Goal: Information Seeking & Learning: Learn about a topic

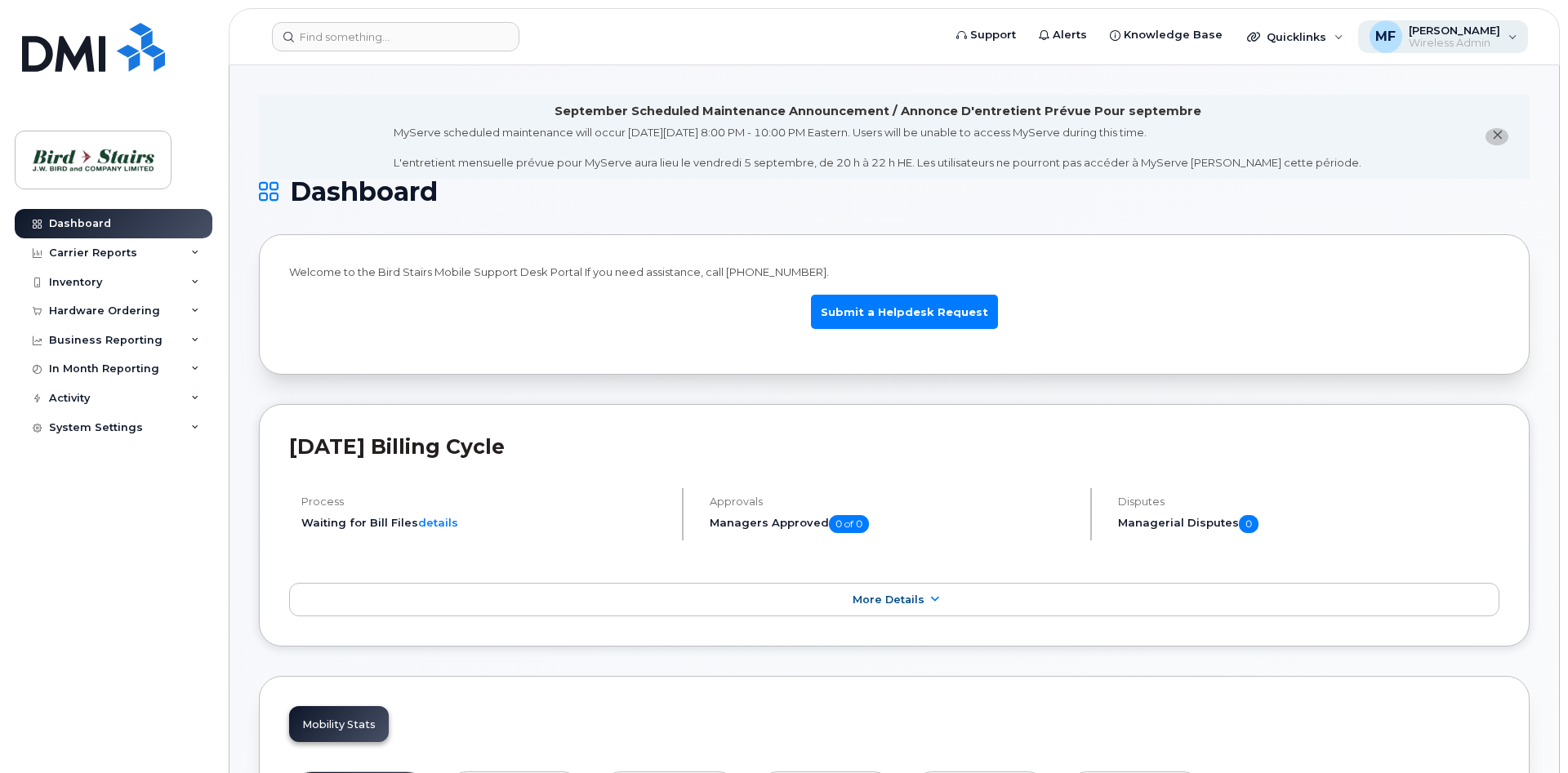
click at [1512, 34] on div "MF Melissa Foster Wireless Admin" at bounding box center [1443, 37] width 170 height 33
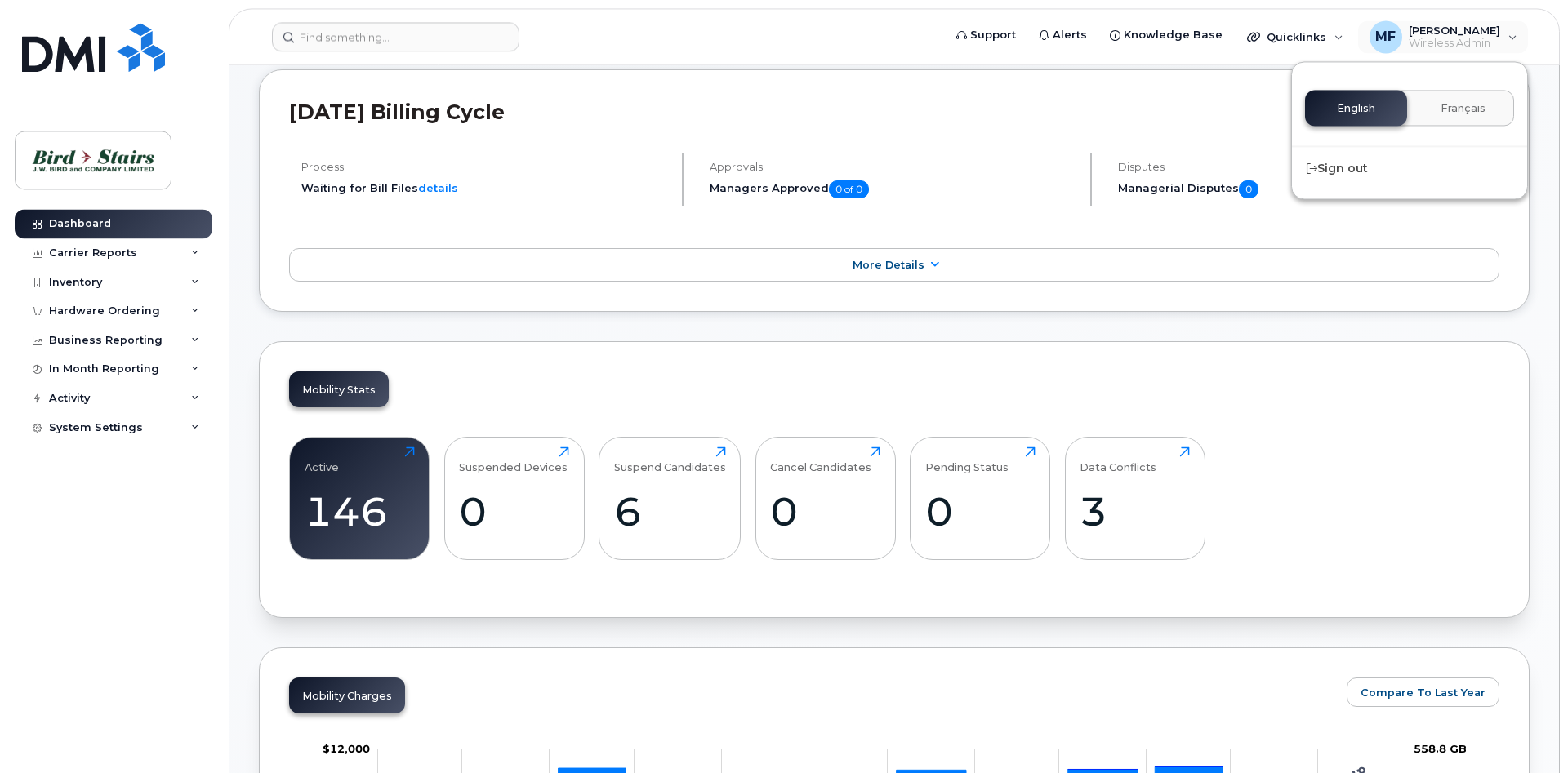
scroll to position [333, 0]
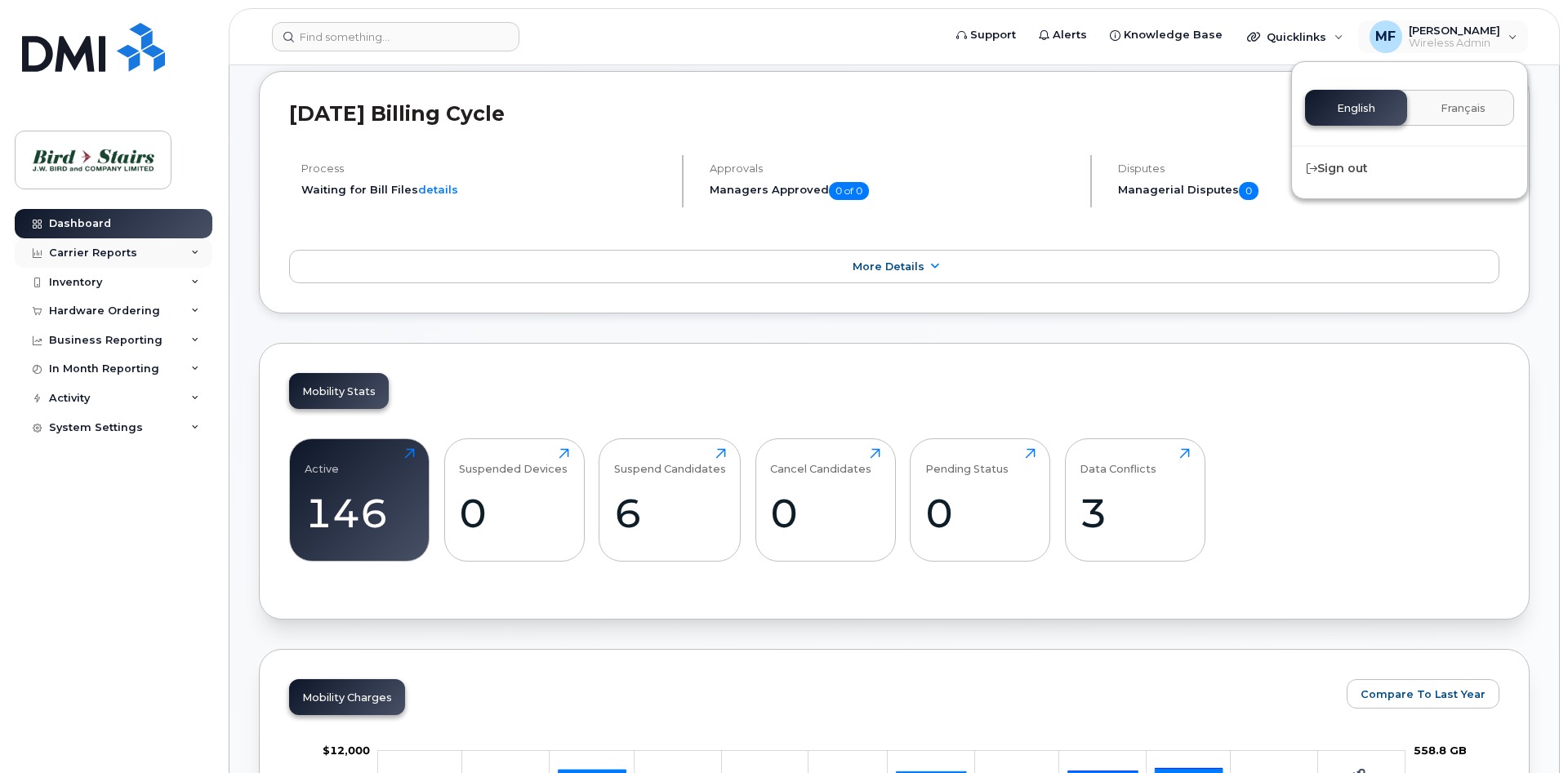
click at [117, 252] on div "Carrier Reports" at bounding box center [92, 253] width 88 height 13
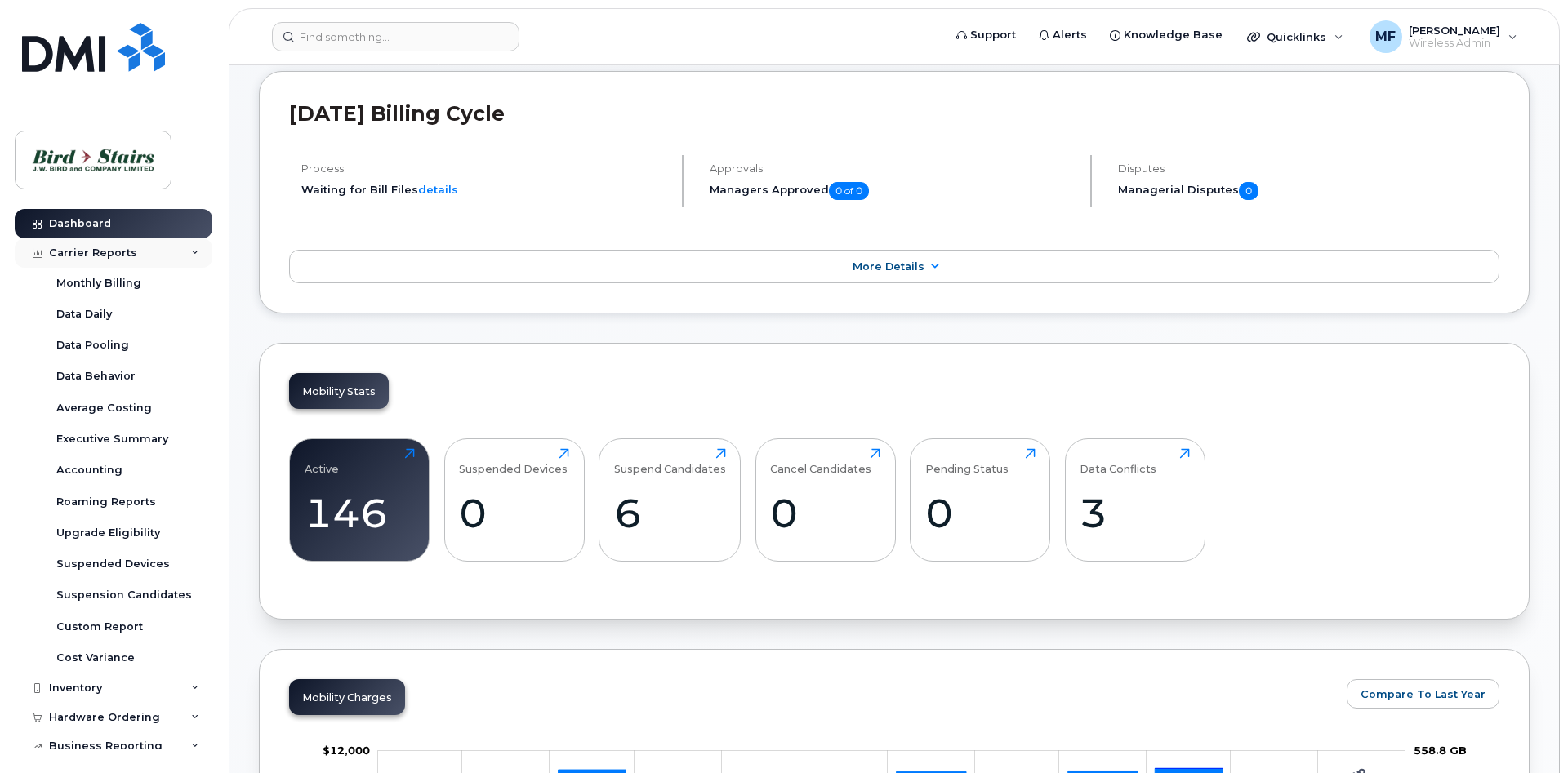
click at [106, 259] on div "Carrier Reports" at bounding box center [114, 254] width 198 height 30
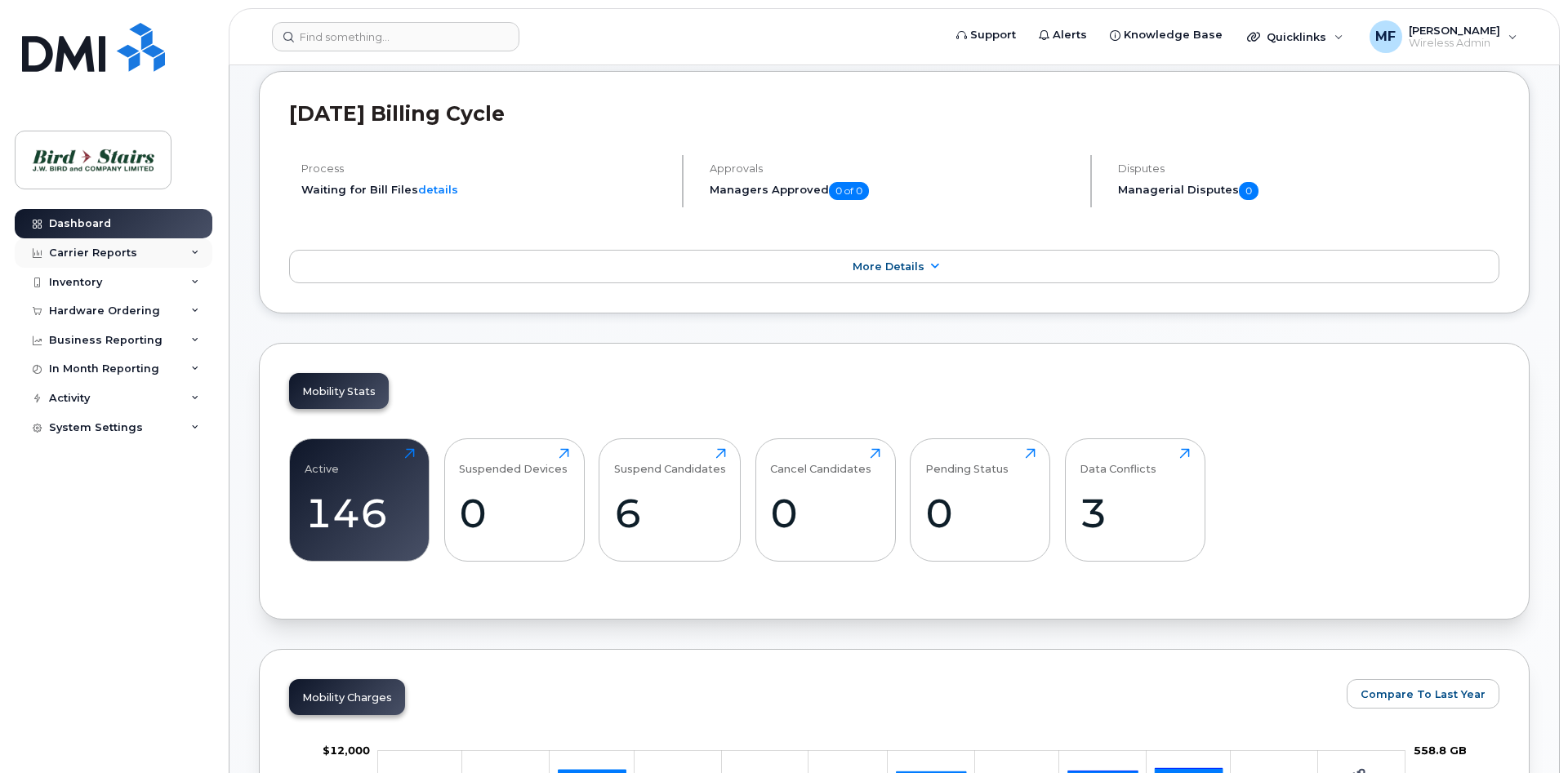
click at [108, 241] on div "Carrier Reports" at bounding box center [114, 254] width 198 height 30
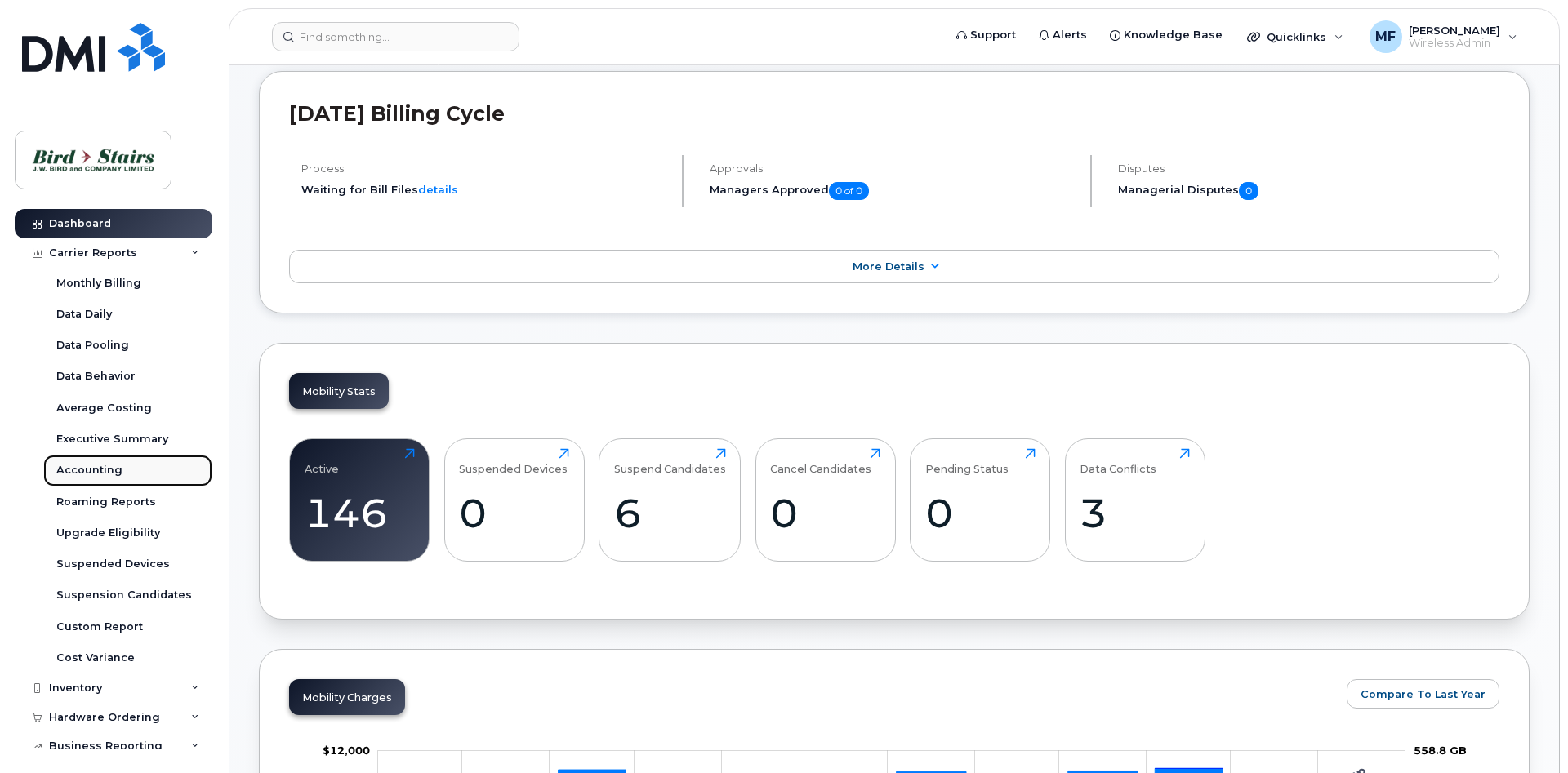
click at [93, 468] on div "Accounting" at bounding box center [89, 470] width 66 height 15
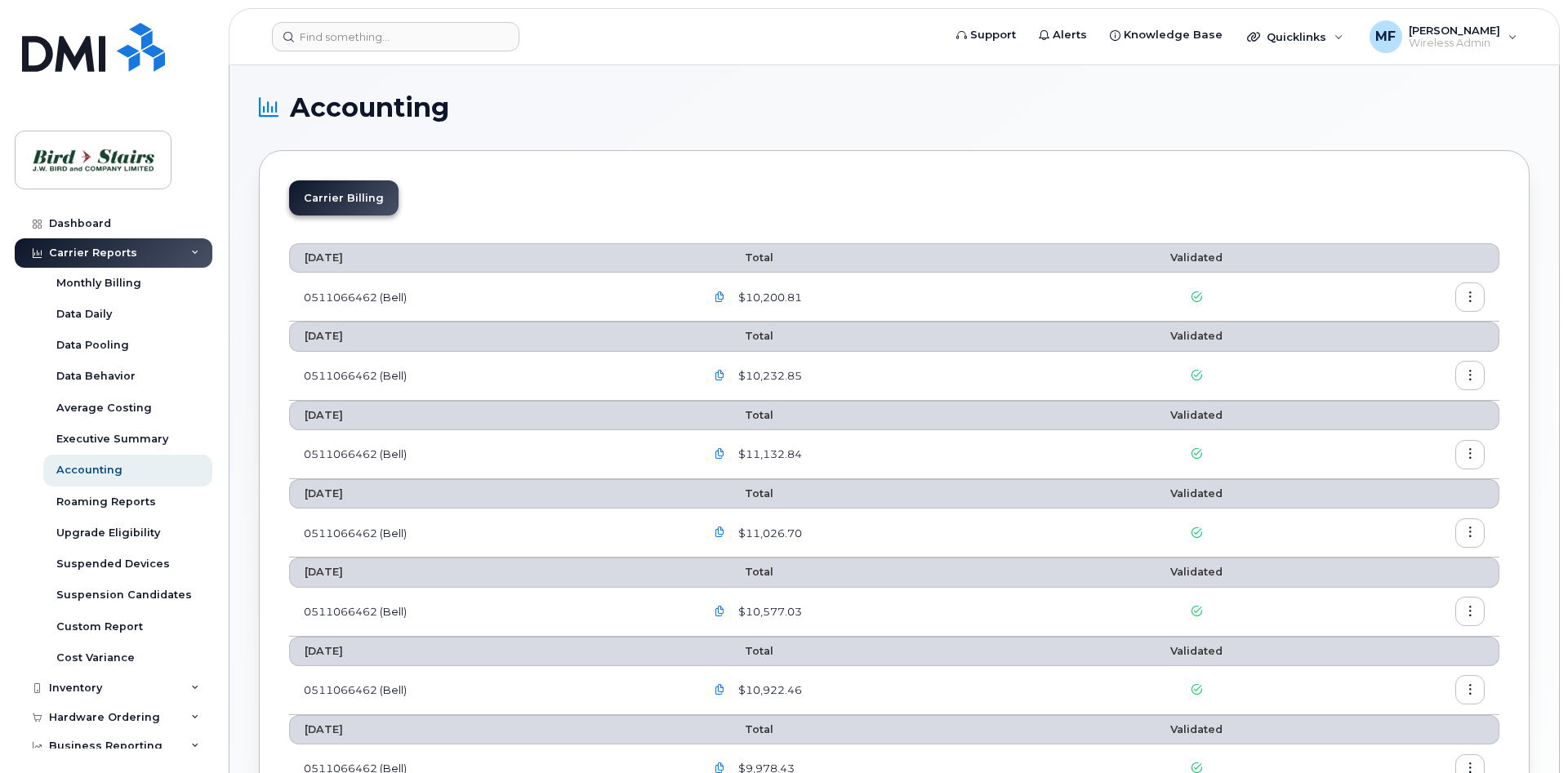
click at [189, 252] on div "Carrier Reports" at bounding box center [114, 254] width 198 height 30
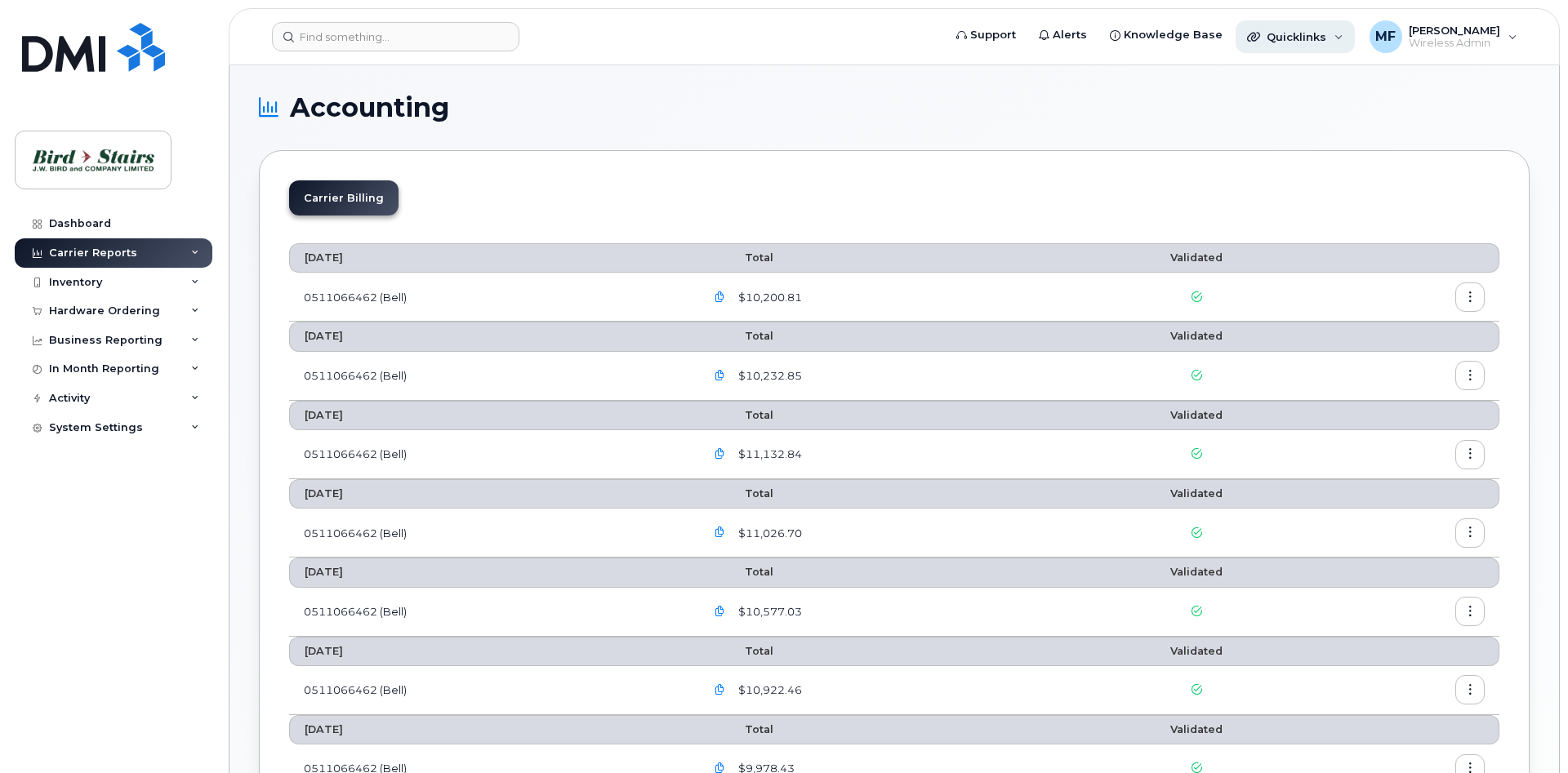
click at [1304, 31] on span "Quicklinks" at bounding box center [1296, 37] width 59 height 13
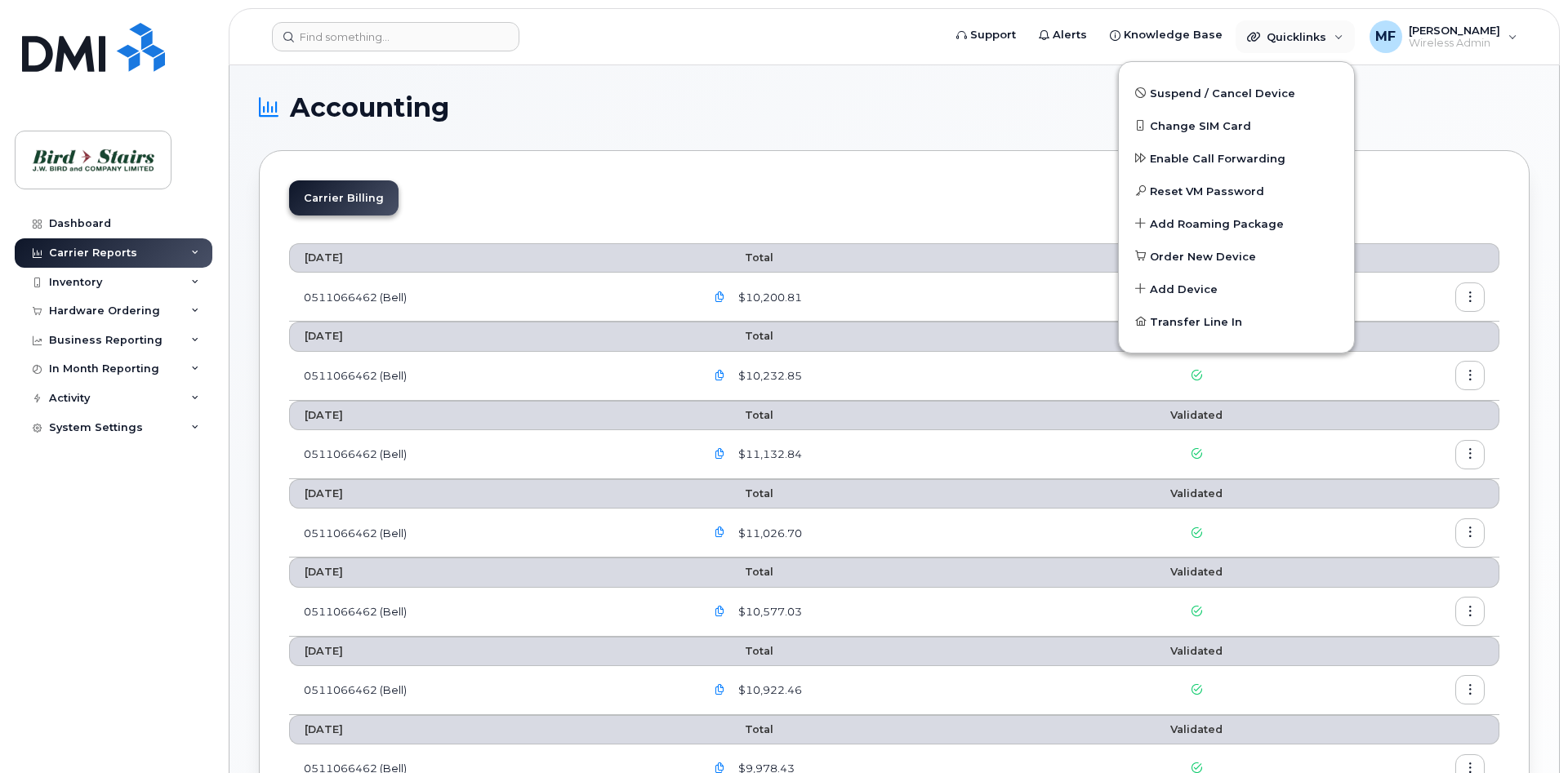
click at [152, 257] on div "Carrier Reports" at bounding box center [114, 254] width 198 height 30
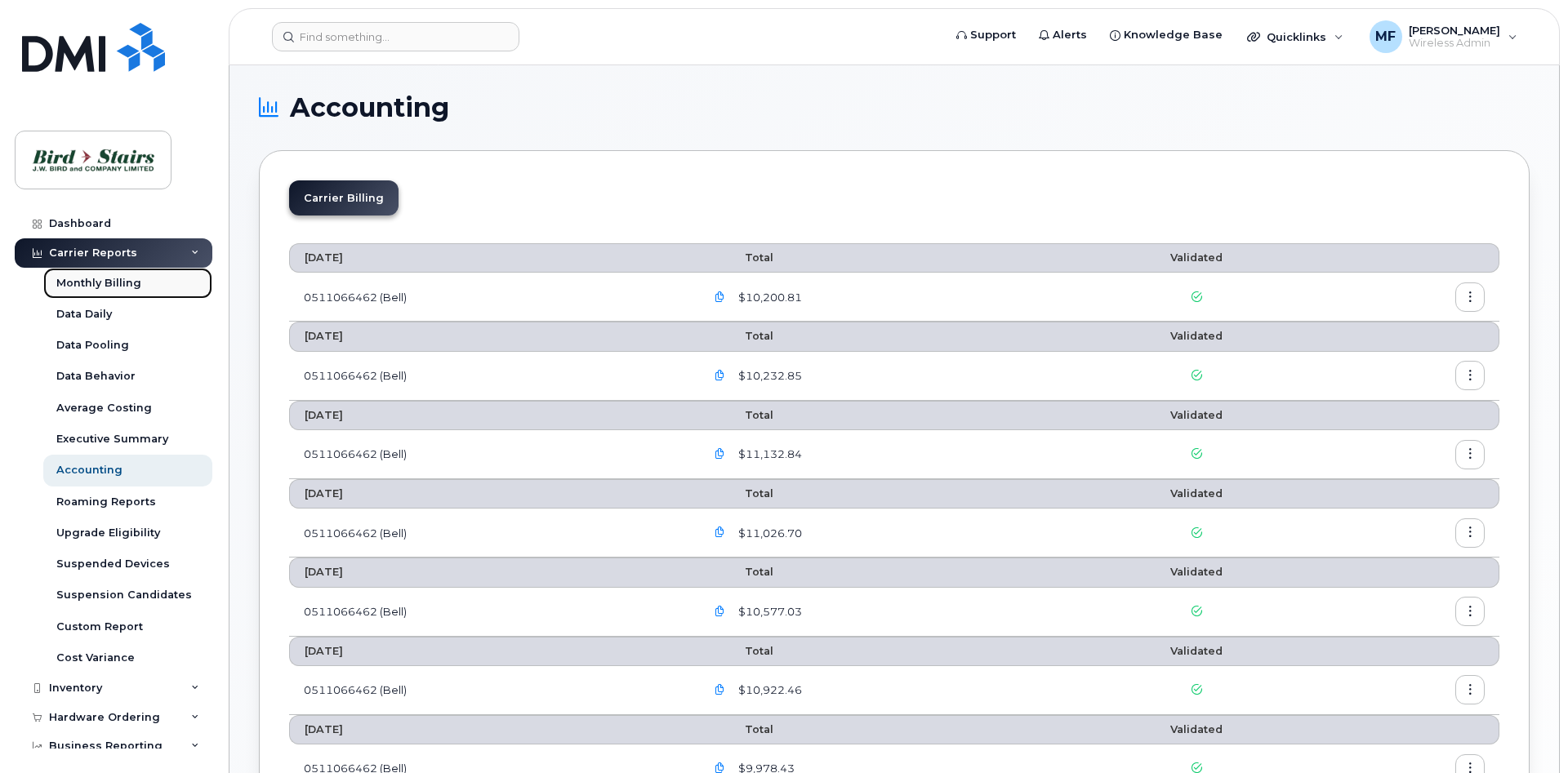
click at [113, 285] on div "Monthly Billing" at bounding box center [98, 283] width 85 height 15
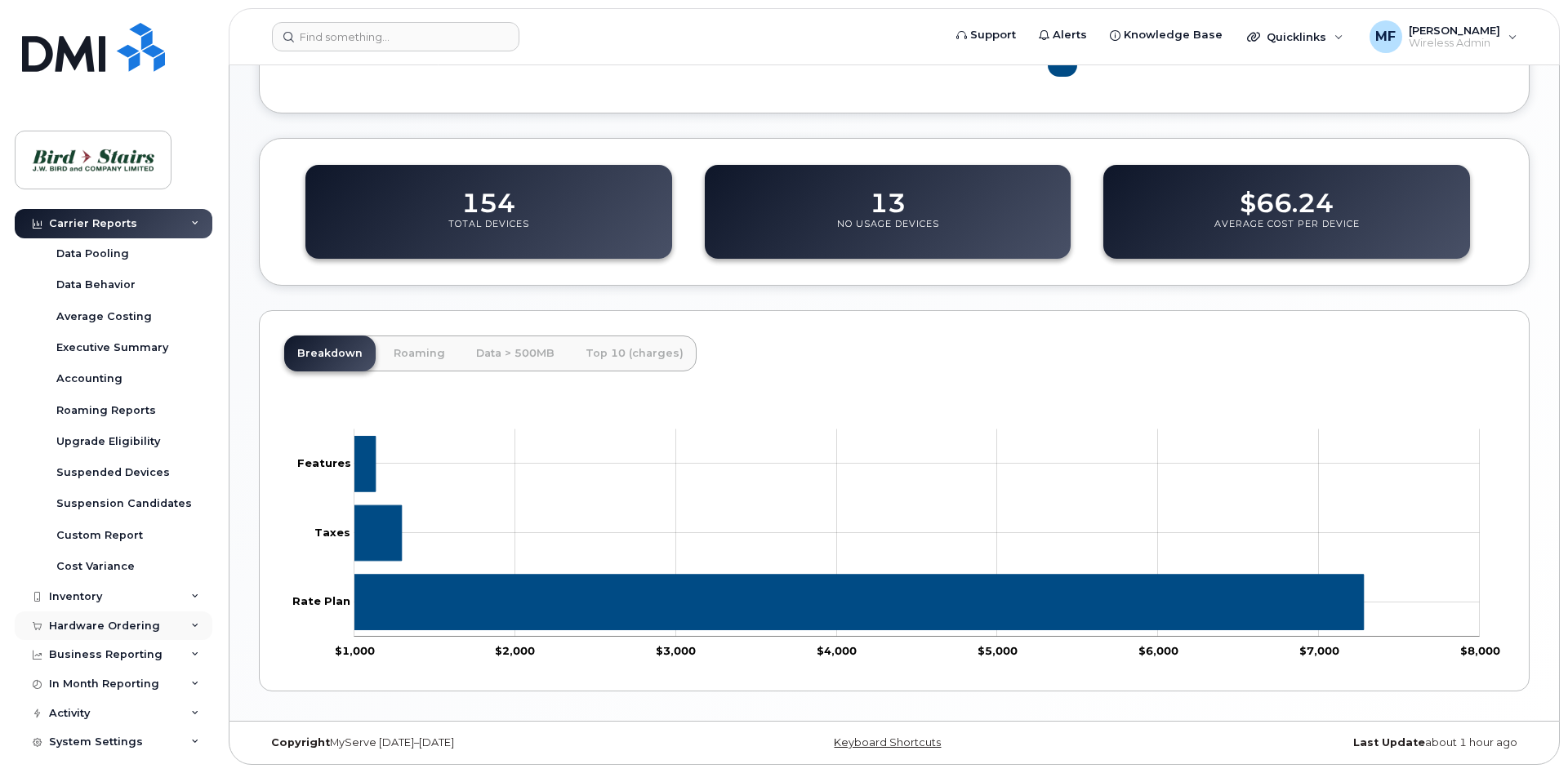
scroll to position [100, 0]
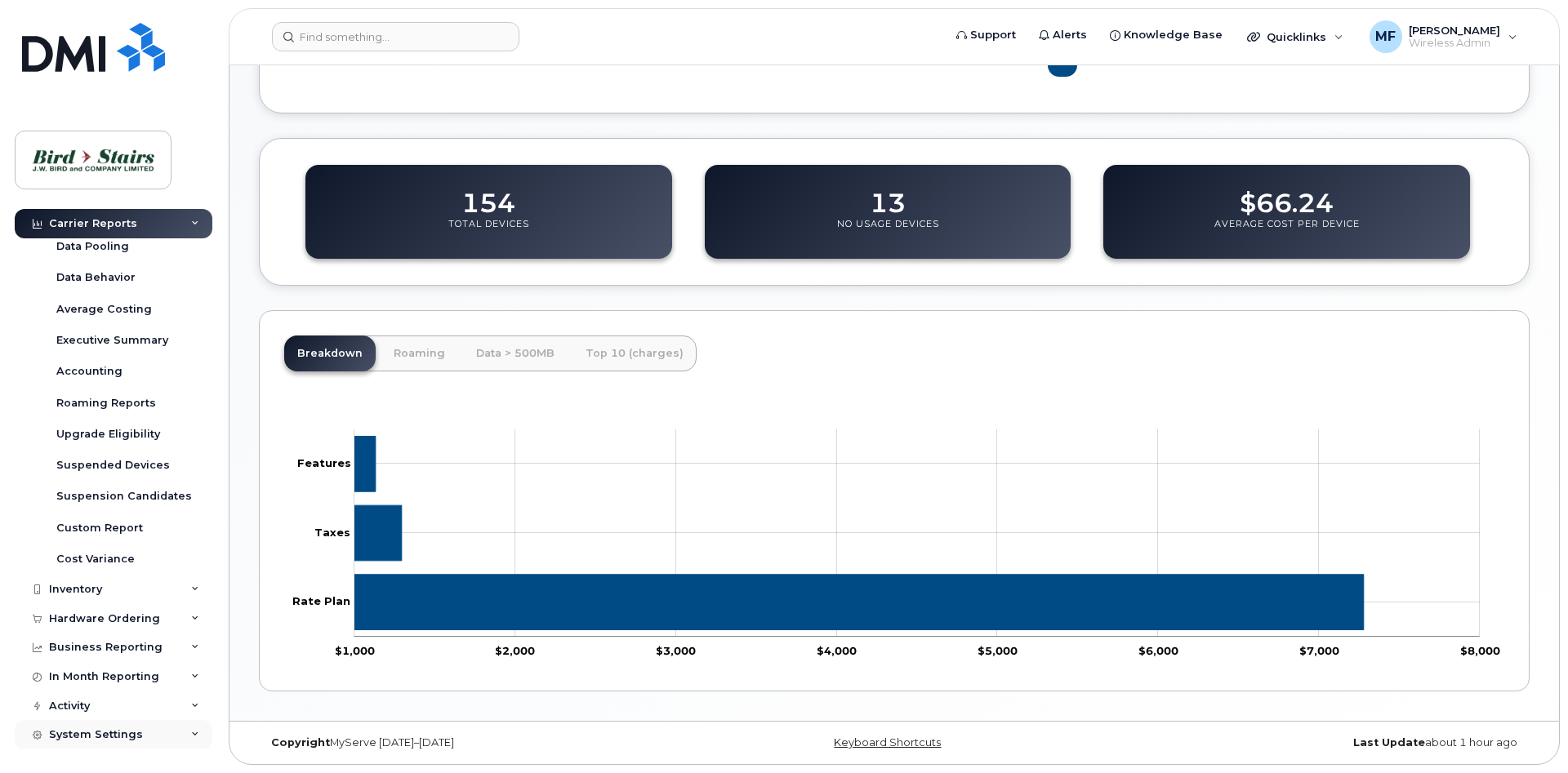
click at [120, 733] on div "System Settings" at bounding box center [96, 734] width 94 height 13
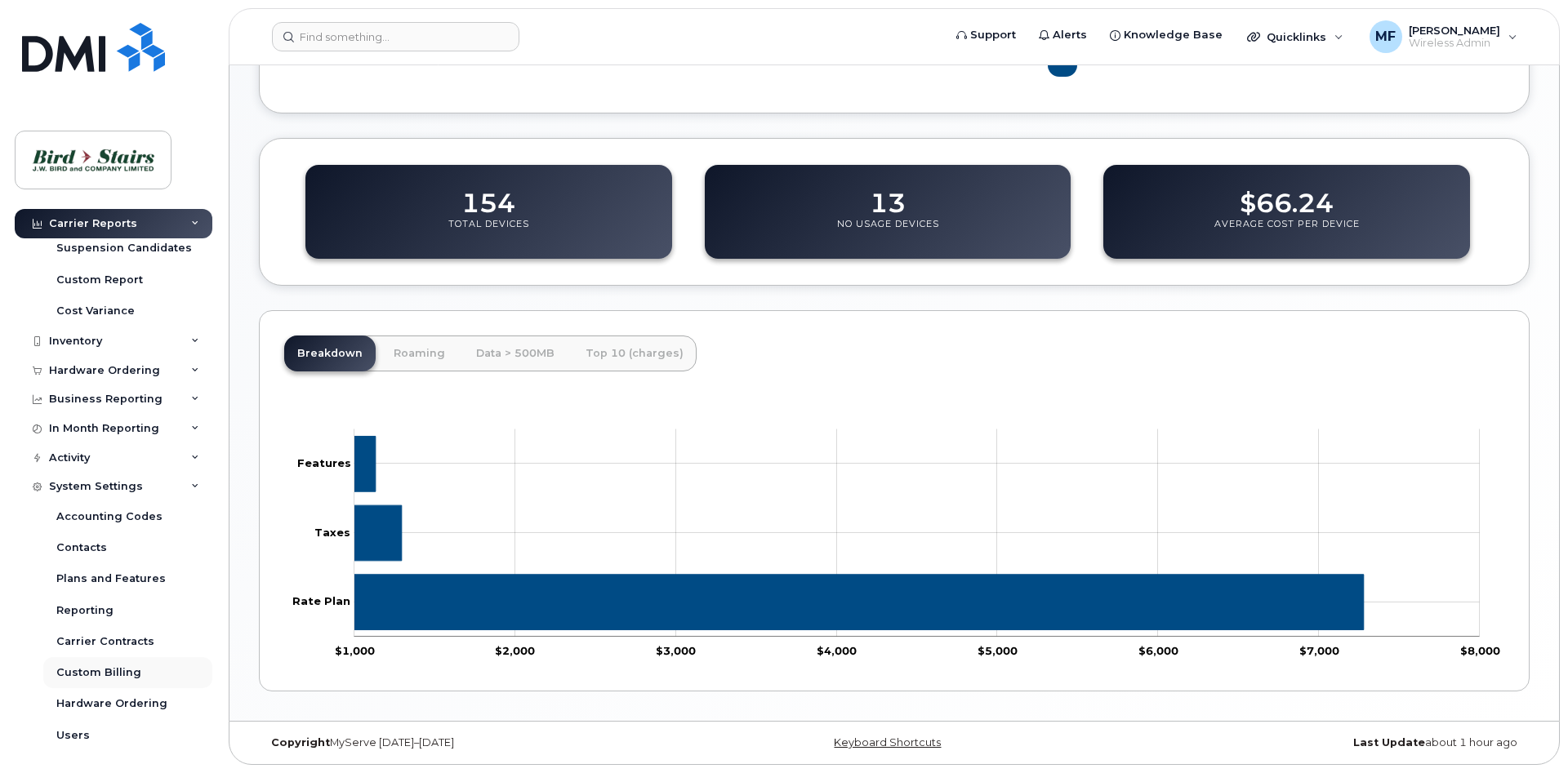
scroll to position [380, 0]
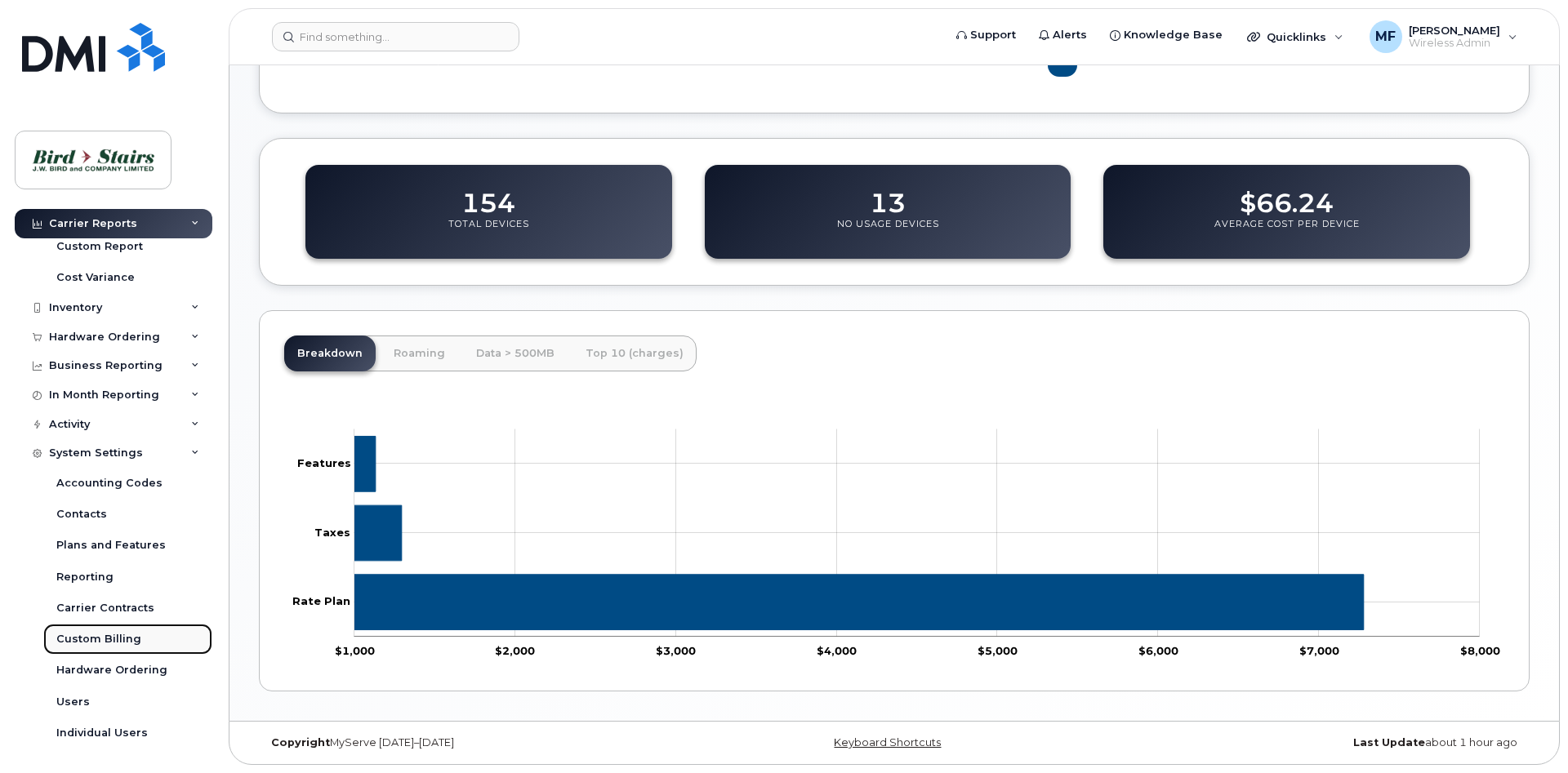
click at [113, 638] on div "Custom Billing" at bounding box center [98, 639] width 85 height 15
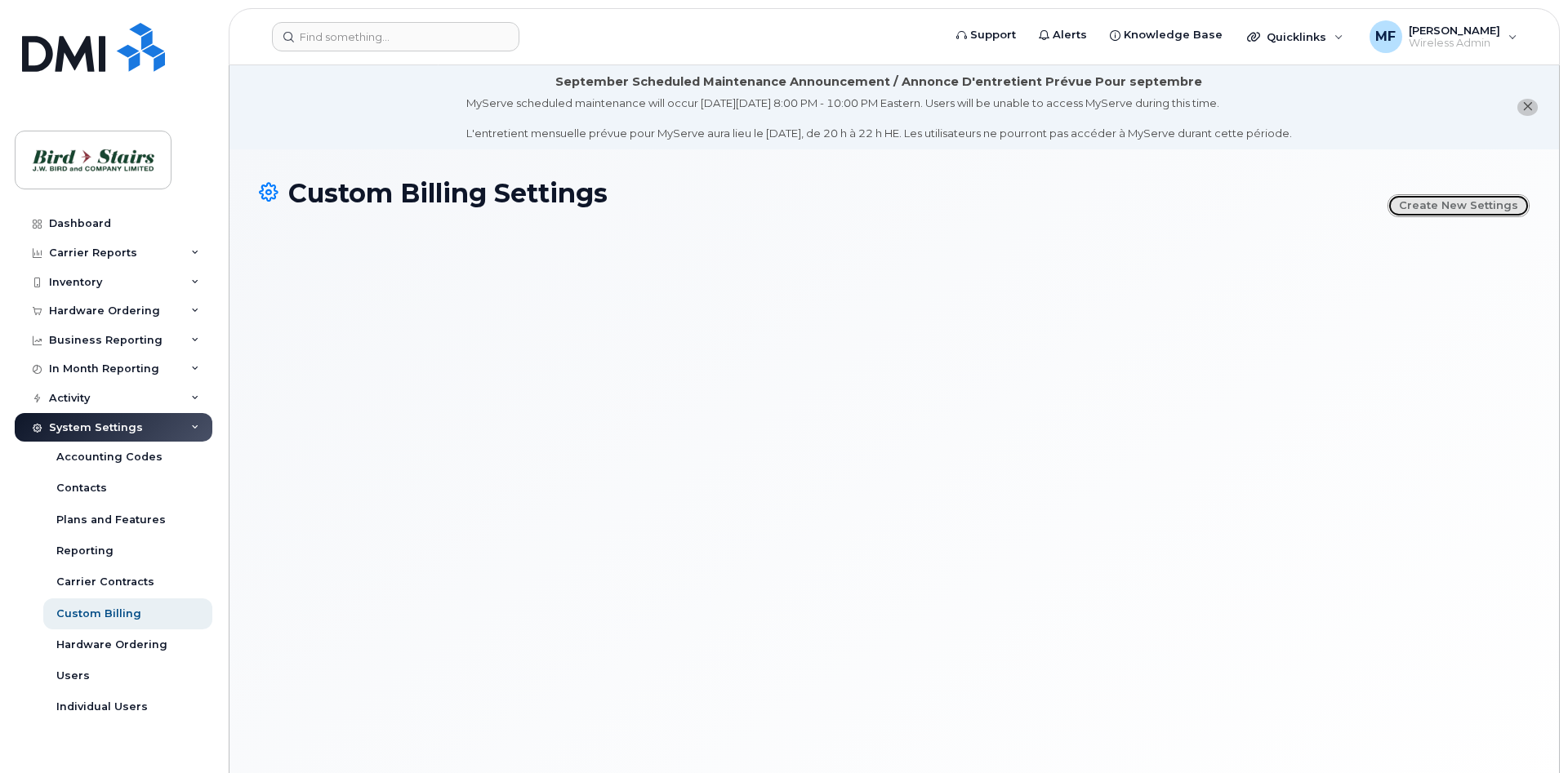
click at [1459, 207] on link "Create new settings" at bounding box center [1458, 206] width 142 height 23
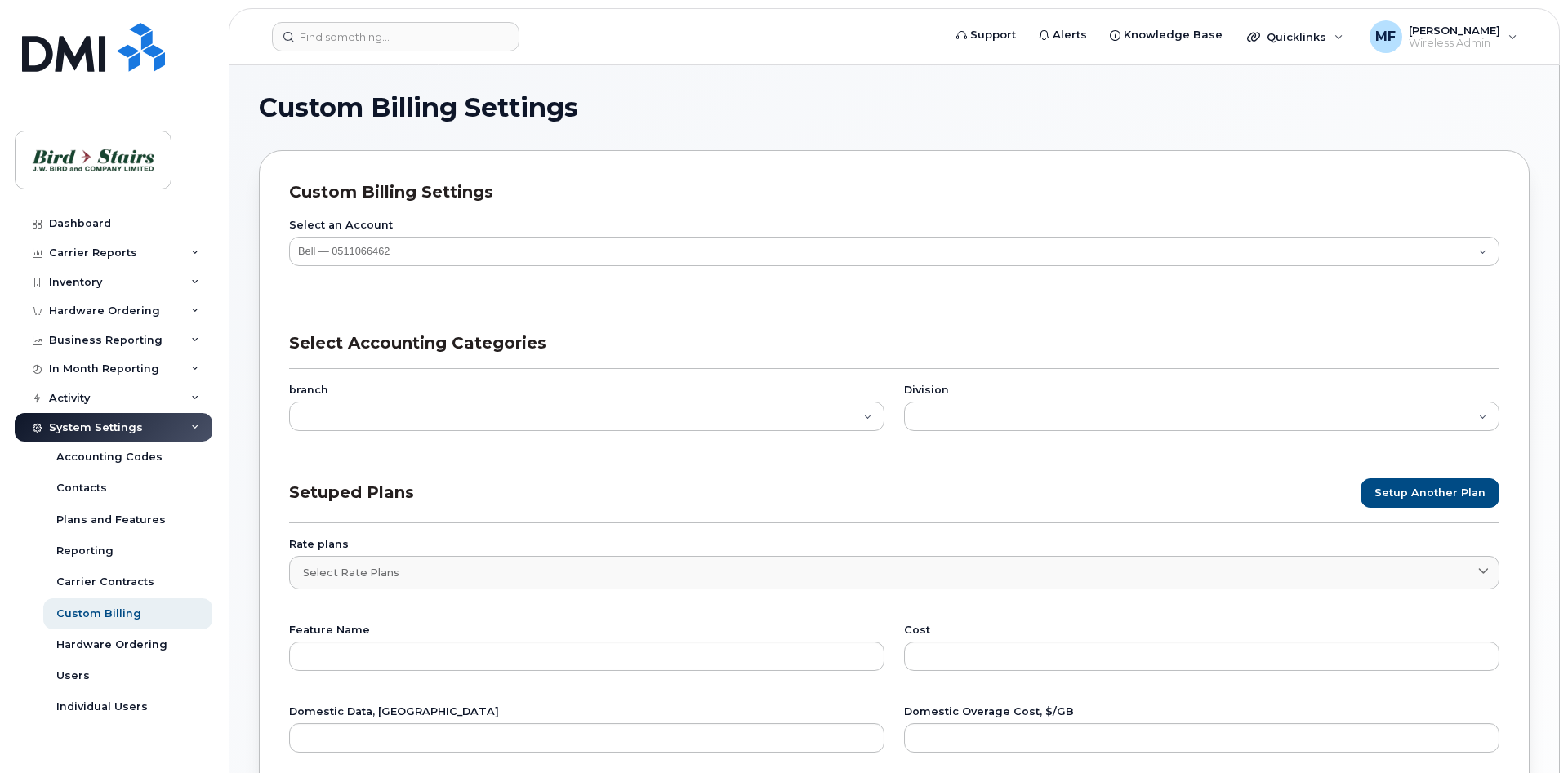
select select
click at [95, 453] on div "Accounting Codes" at bounding box center [109, 457] width 106 height 15
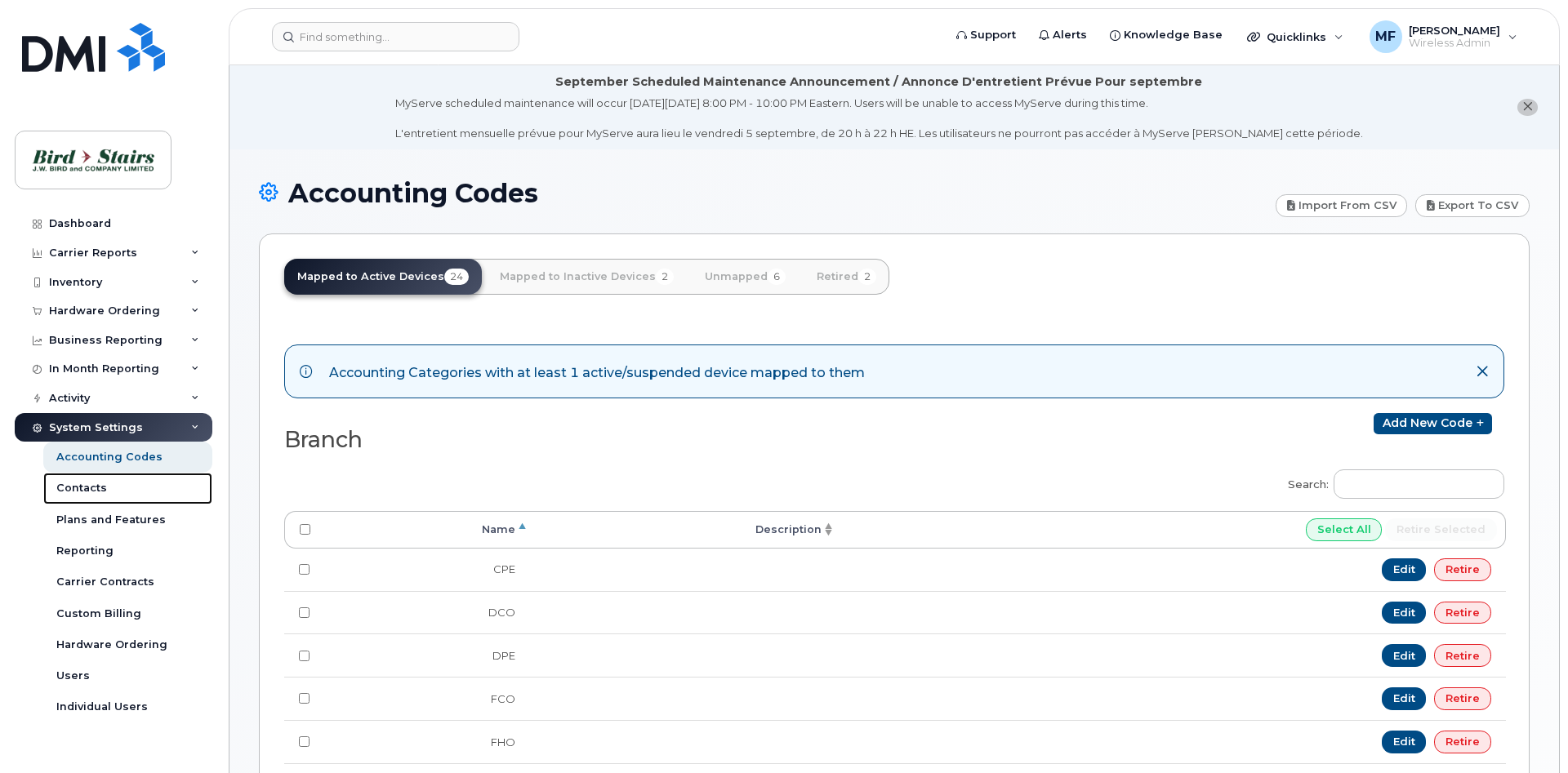
click at [84, 487] on div "Contacts" at bounding box center [81, 488] width 50 height 15
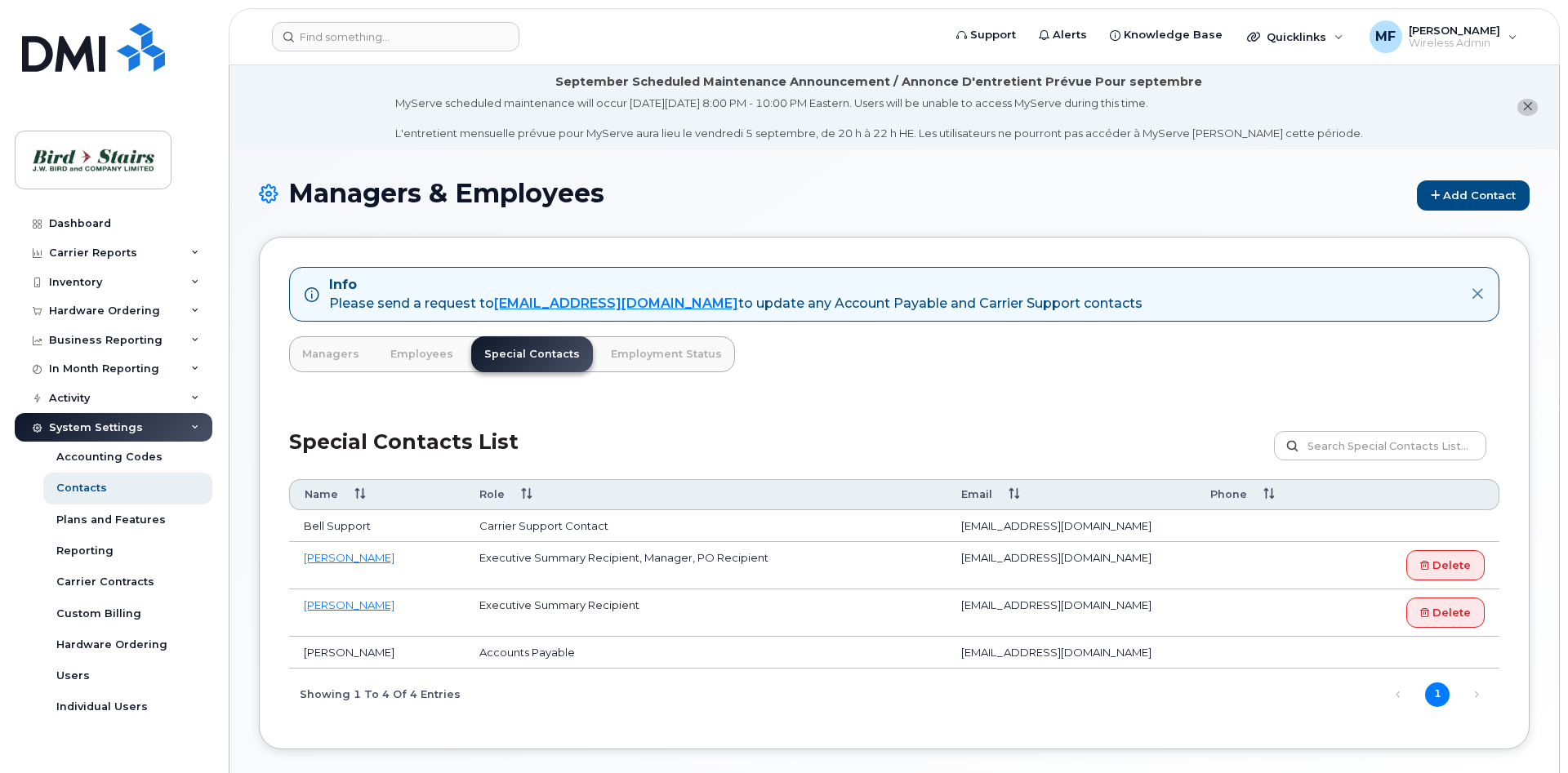
click at [152, 428] on div "System Settings" at bounding box center [114, 428] width 198 height 30
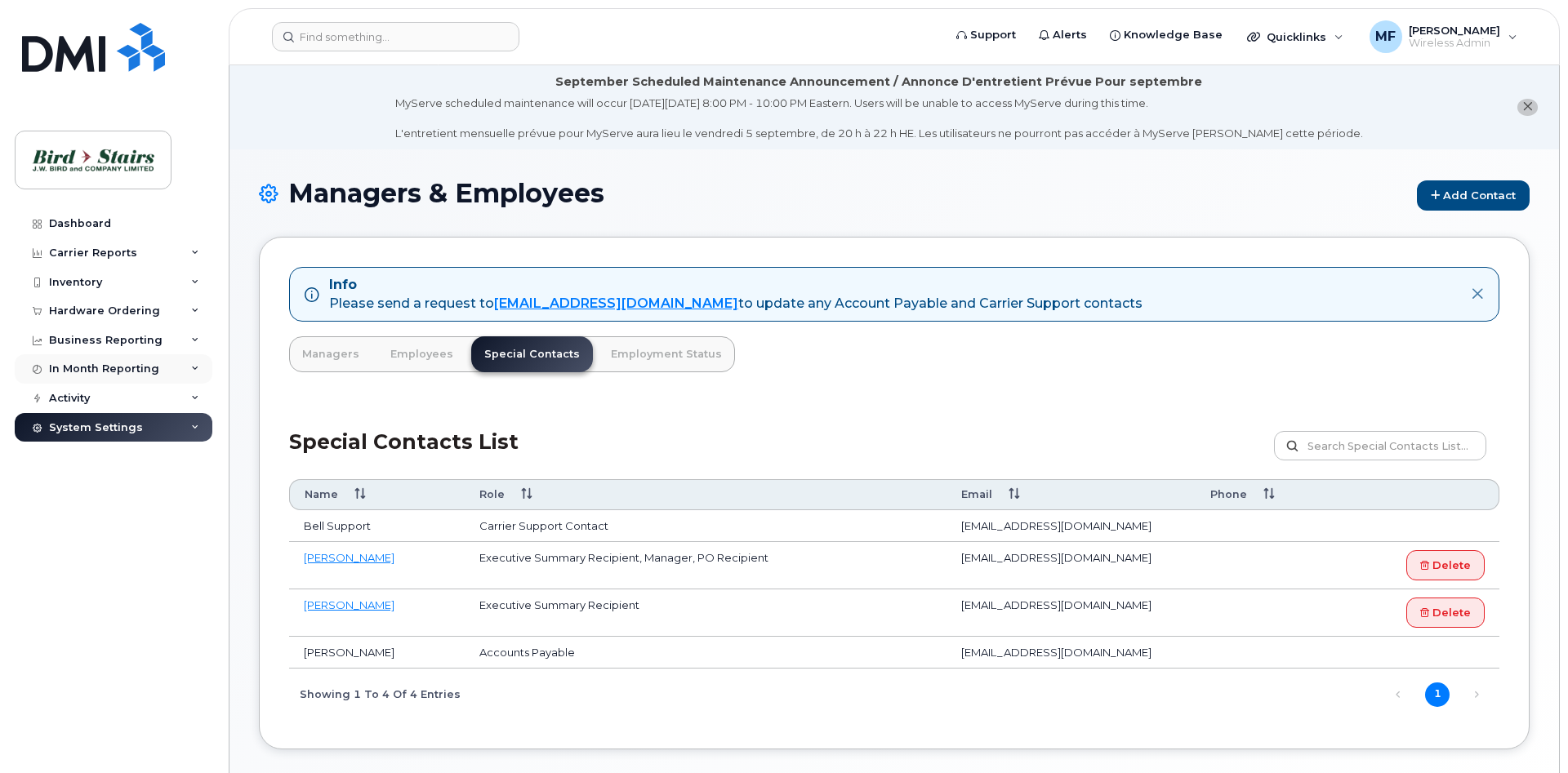
click at [93, 373] on div "In Month Reporting" at bounding box center [104, 369] width 110 height 13
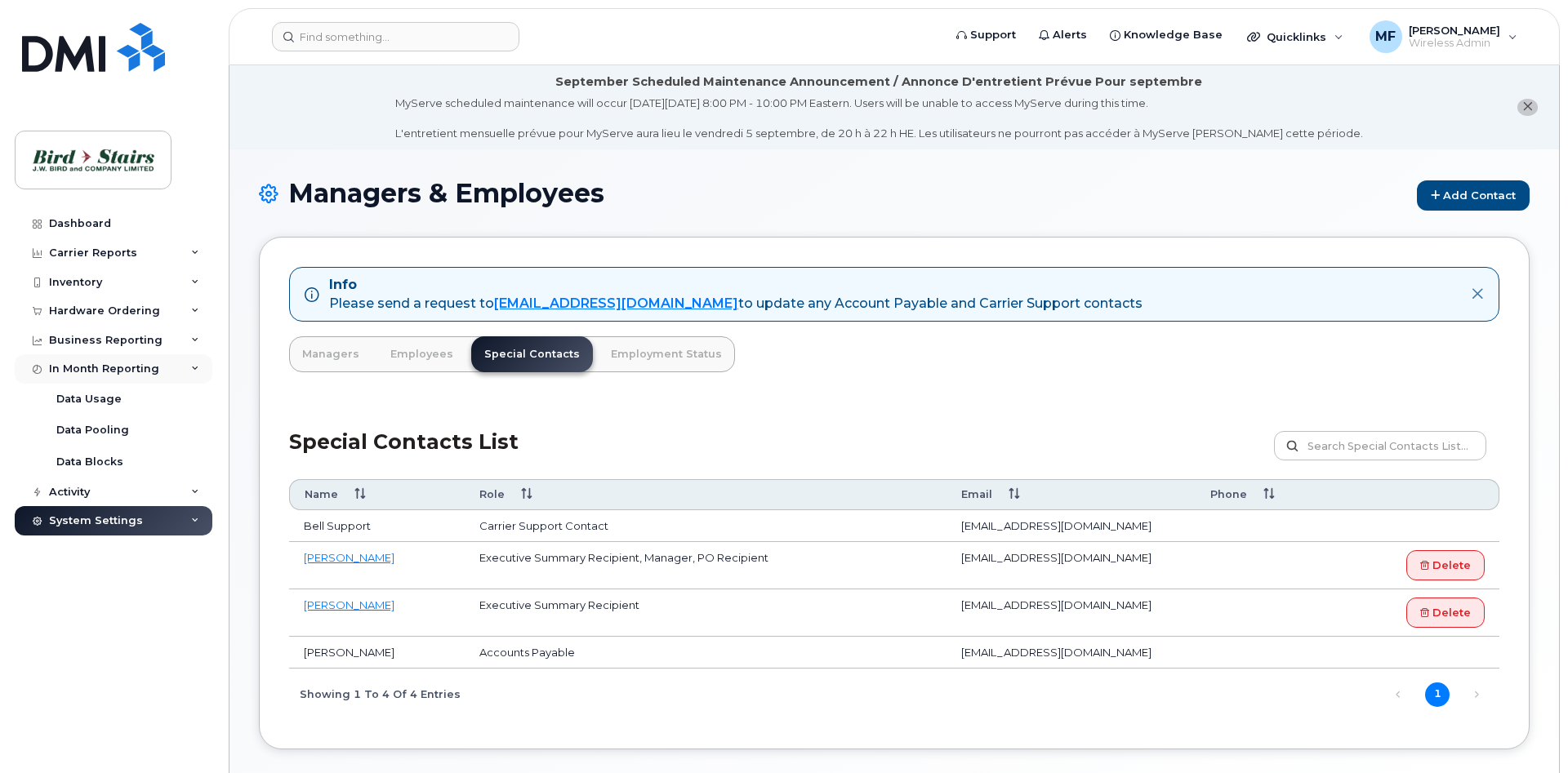
click at [93, 373] on div "In Month Reporting" at bounding box center [104, 369] width 110 height 13
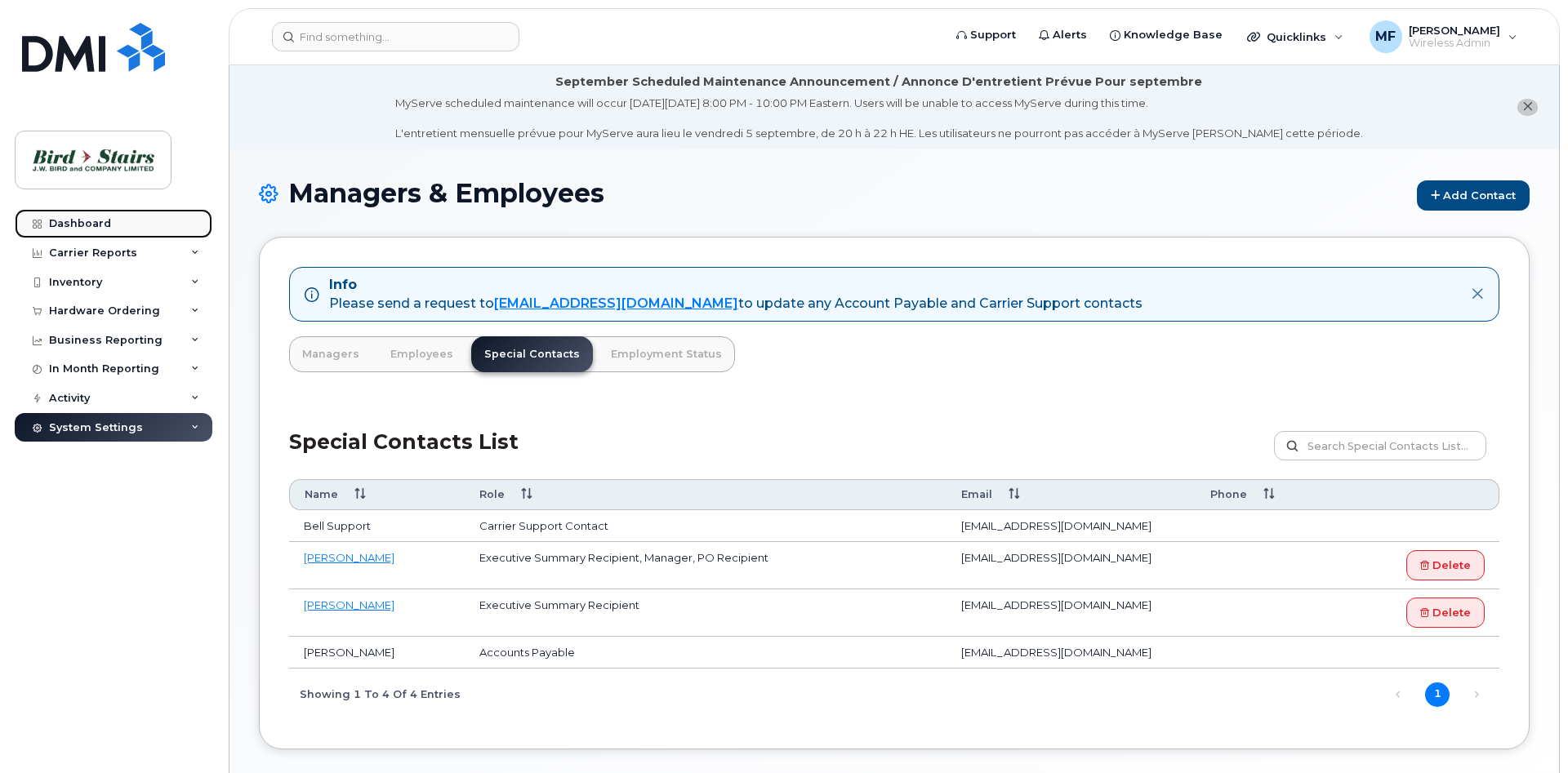
click at [94, 235] on link "Dashboard" at bounding box center [114, 224] width 198 height 30
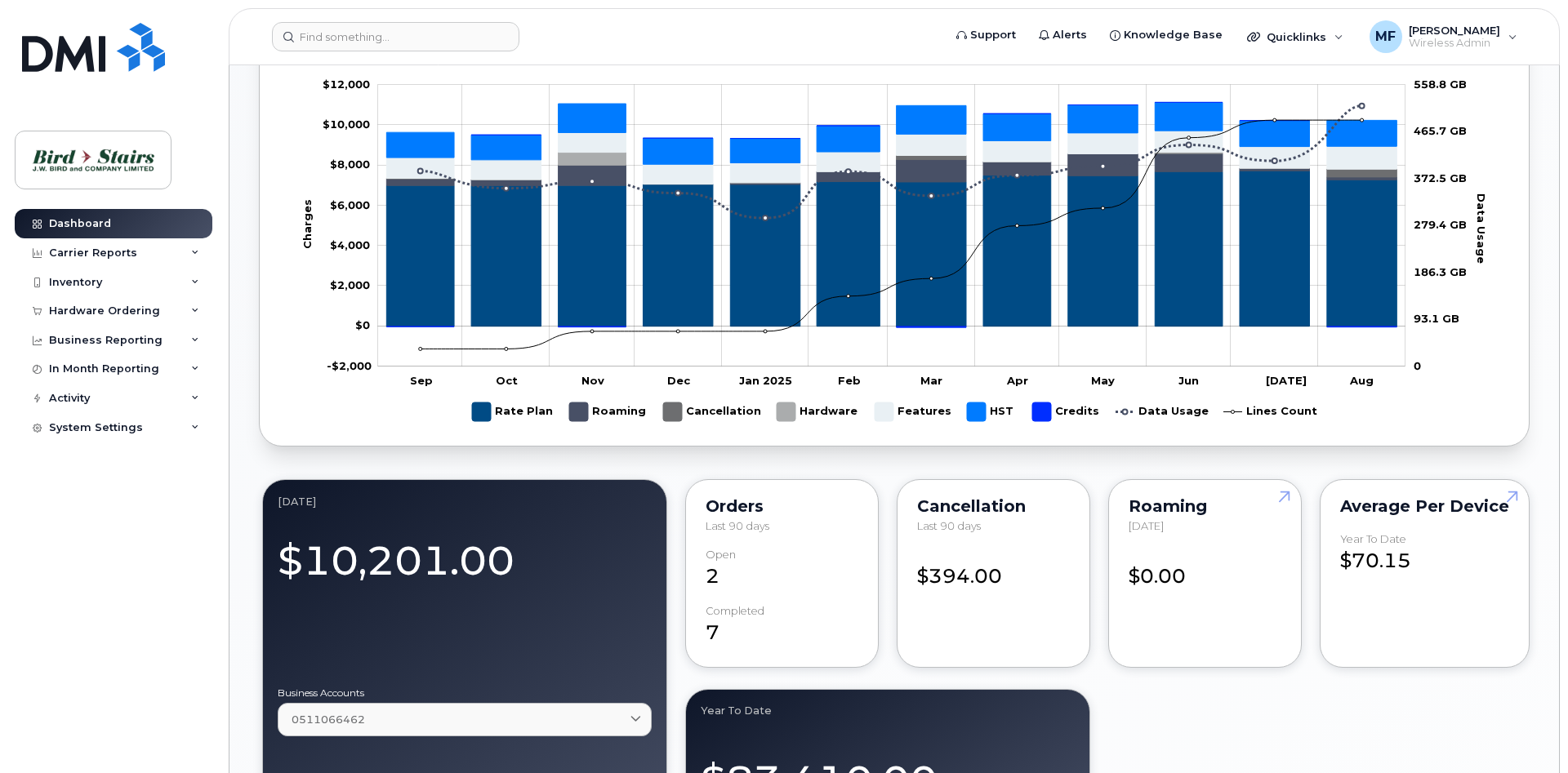
scroll to position [1332, 0]
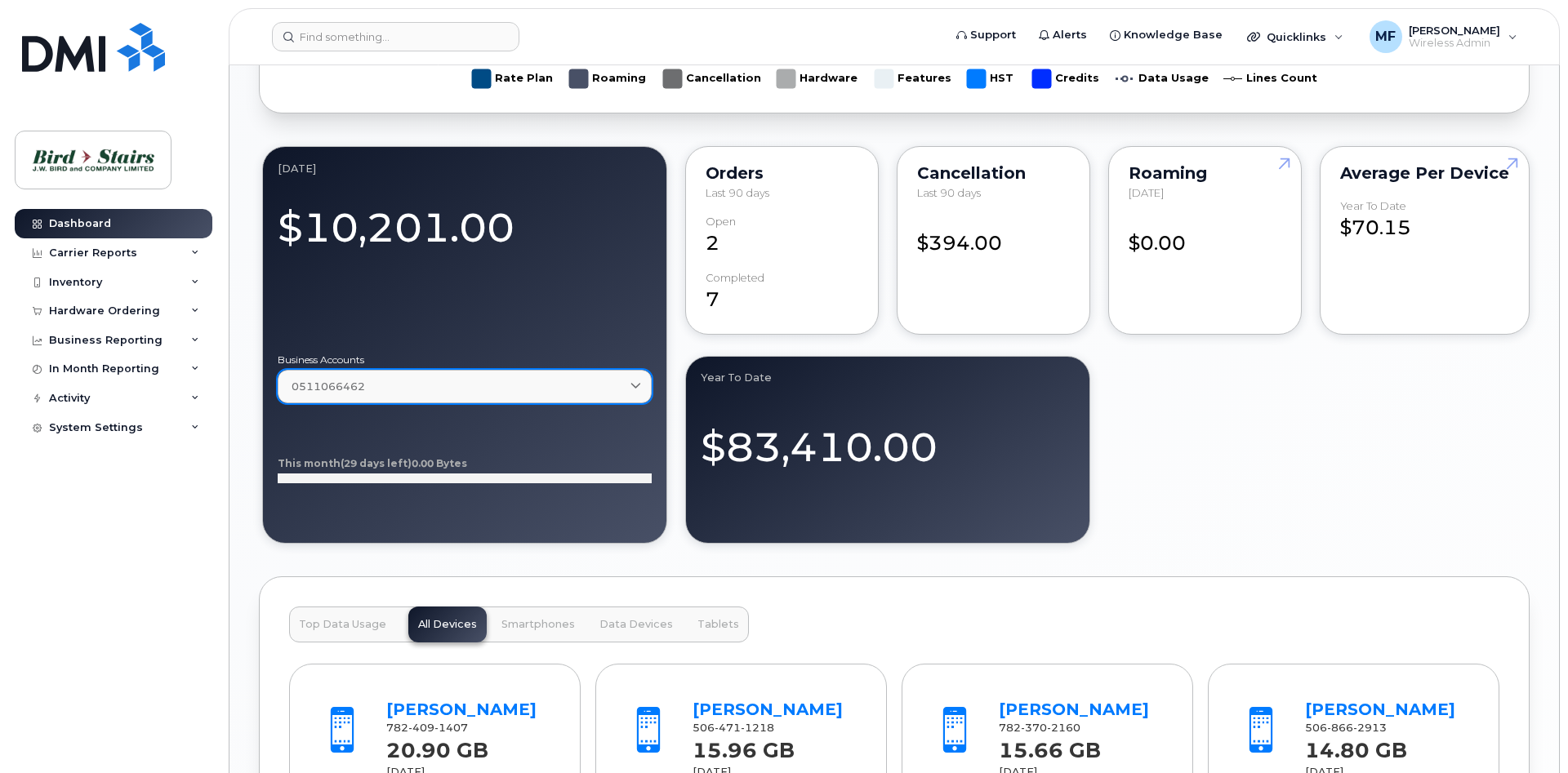
click at [641, 379] on link "0511066462" at bounding box center [464, 386] width 374 height 34
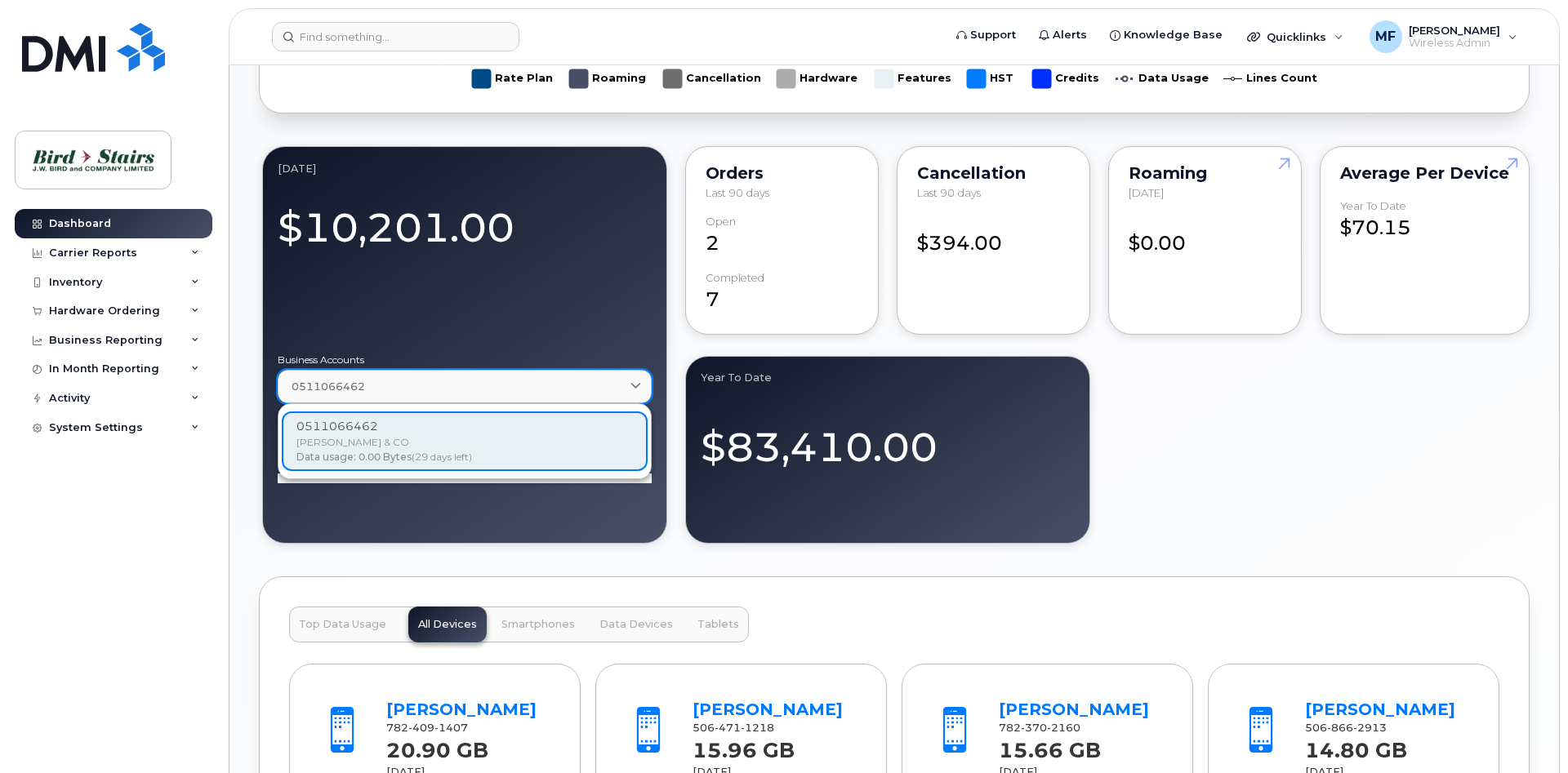
click at [641, 379] on link "0511066462" at bounding box center [464, 386] width 374 height 34
click at [631, 384] on span at bounding box center [636, 386] width 16 height 16
click at [601, 301] on div at bounding box center [464, 299] width 374 height 86
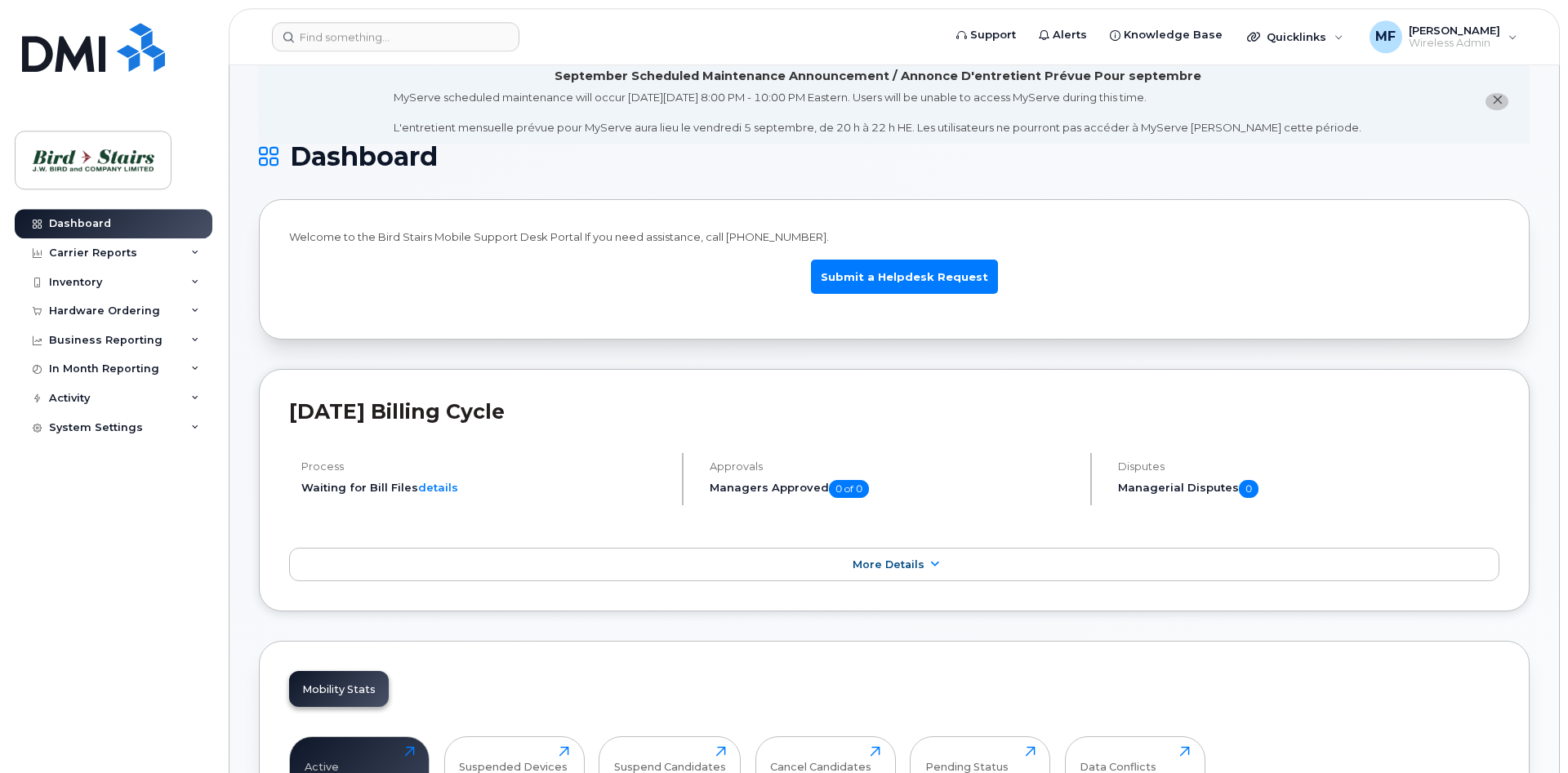
scroll to position [0, 0]
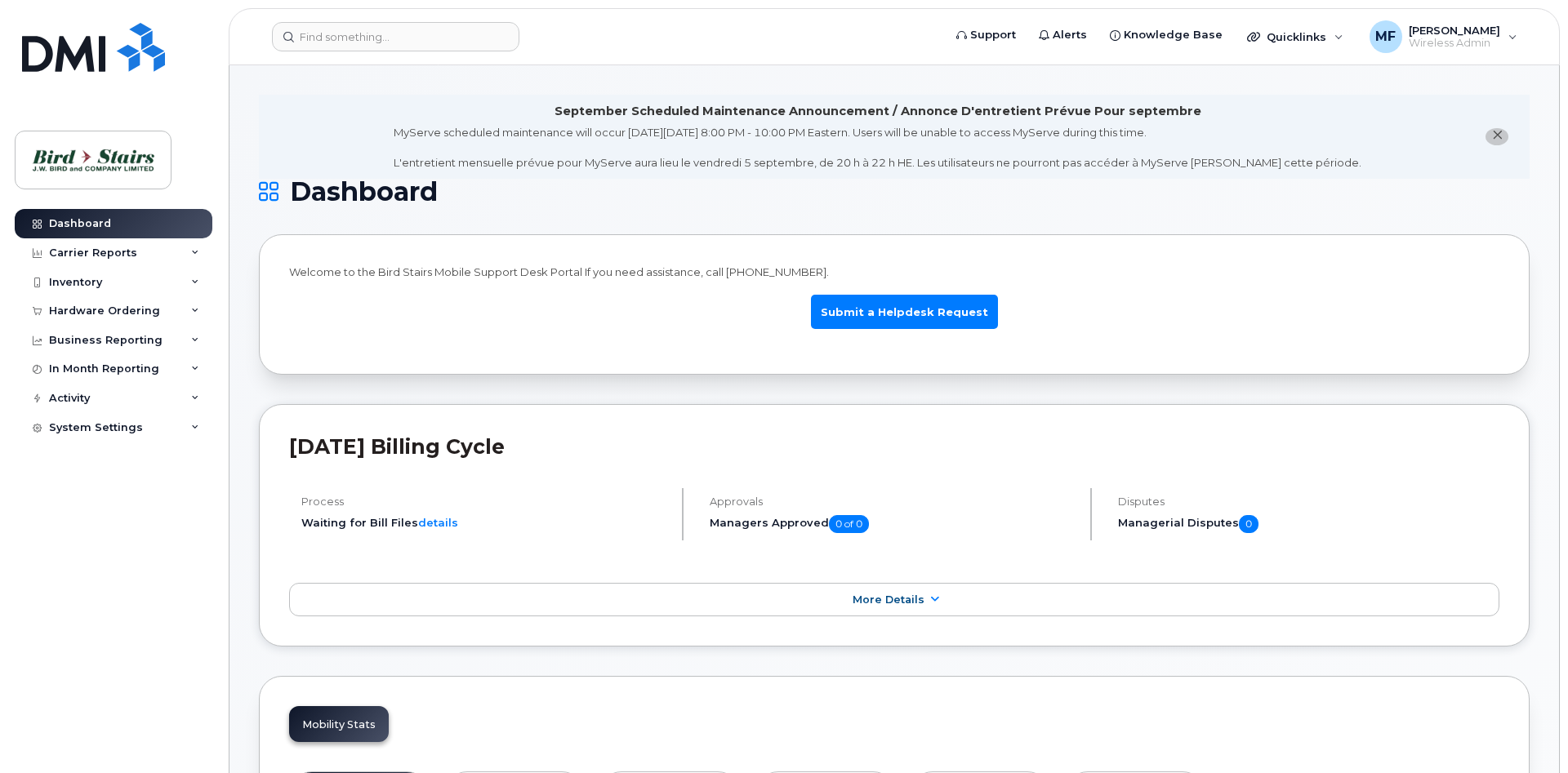
click at [1496, 139] on icon "close notification" at bounding box center [1497, 135] width 11 height 11
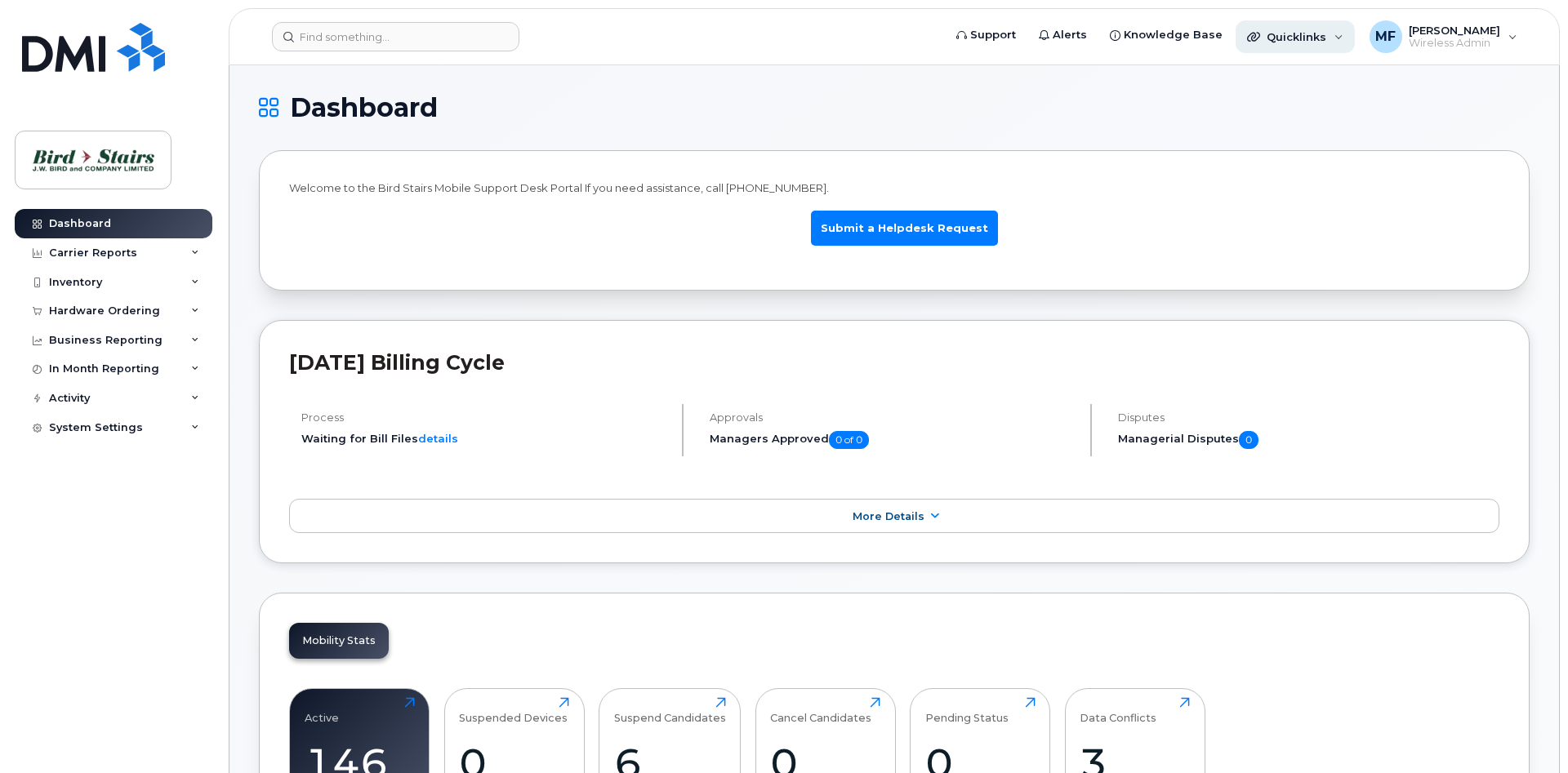
click at [1338, 30] on div "Quicklinks" at bounding box center [1295, 37] width 119 height 33
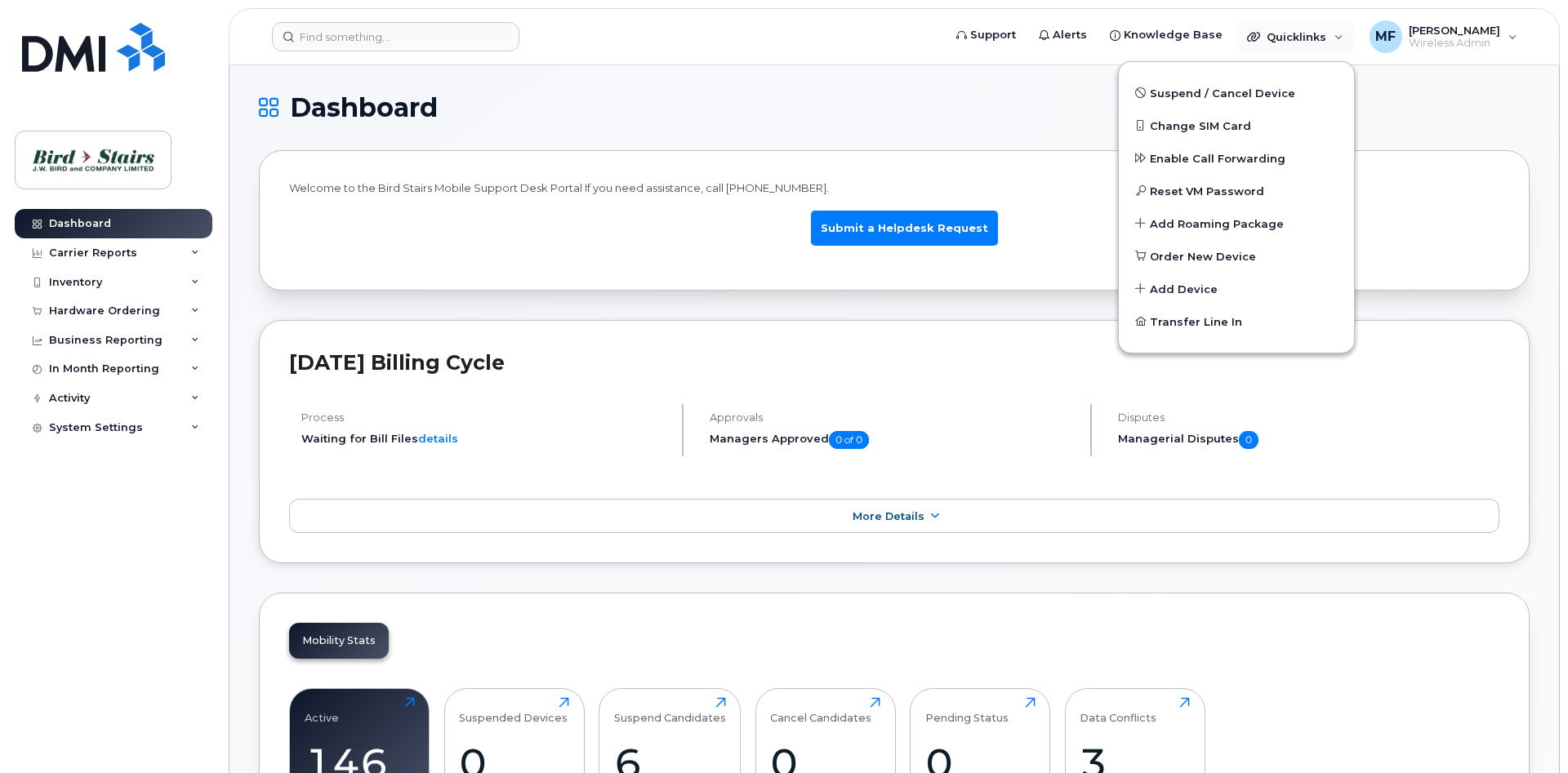
click at [343, 53] on header "Support Alerts Knowledge Base Quicklinks Suspend / Cancel Device Change SIM Car…" at bounding box center [894, 36] width 1331 height 57
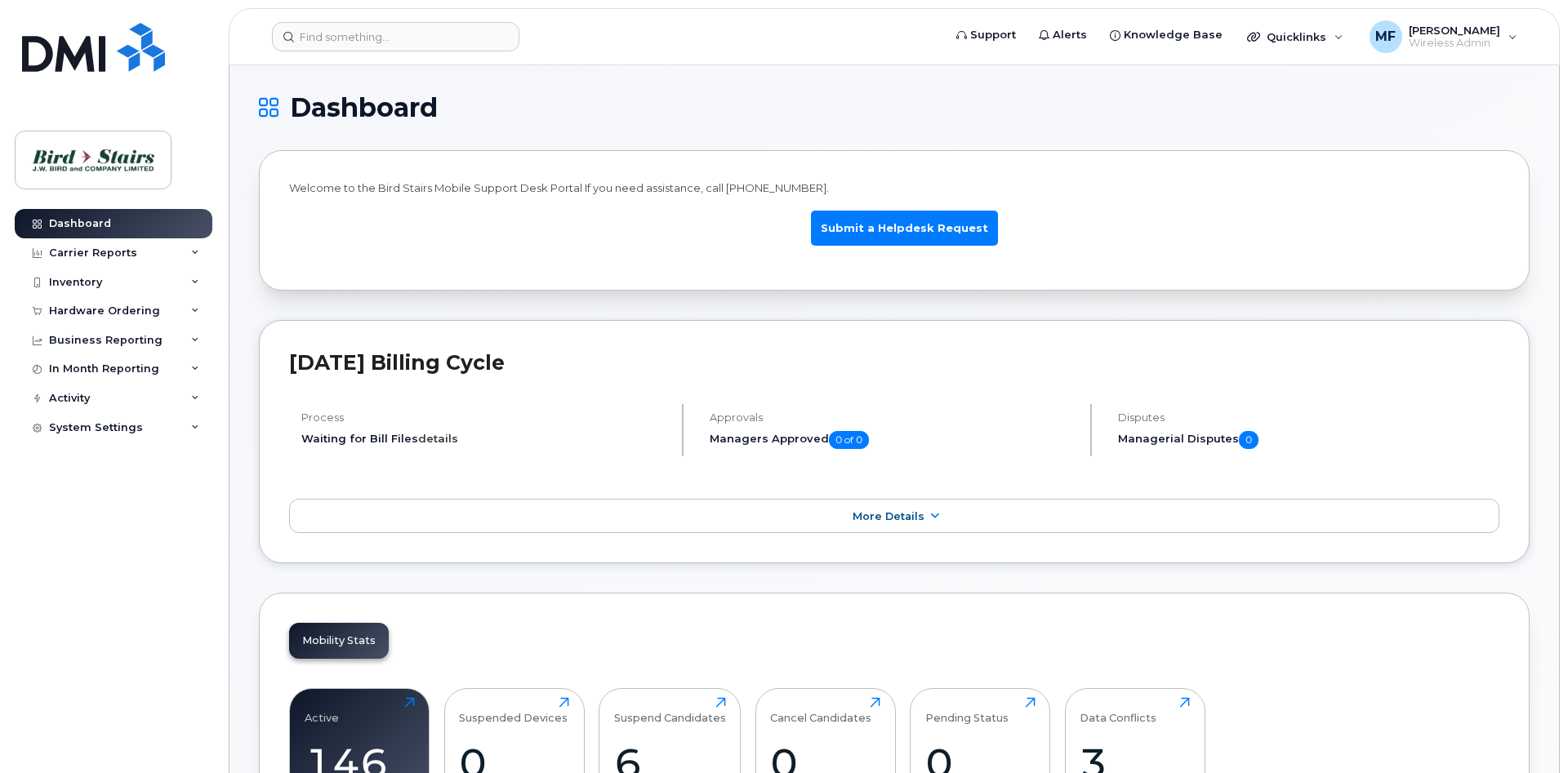
click at [435, 441] on link "details" at bounding box center [438, 439] width 40 height 13
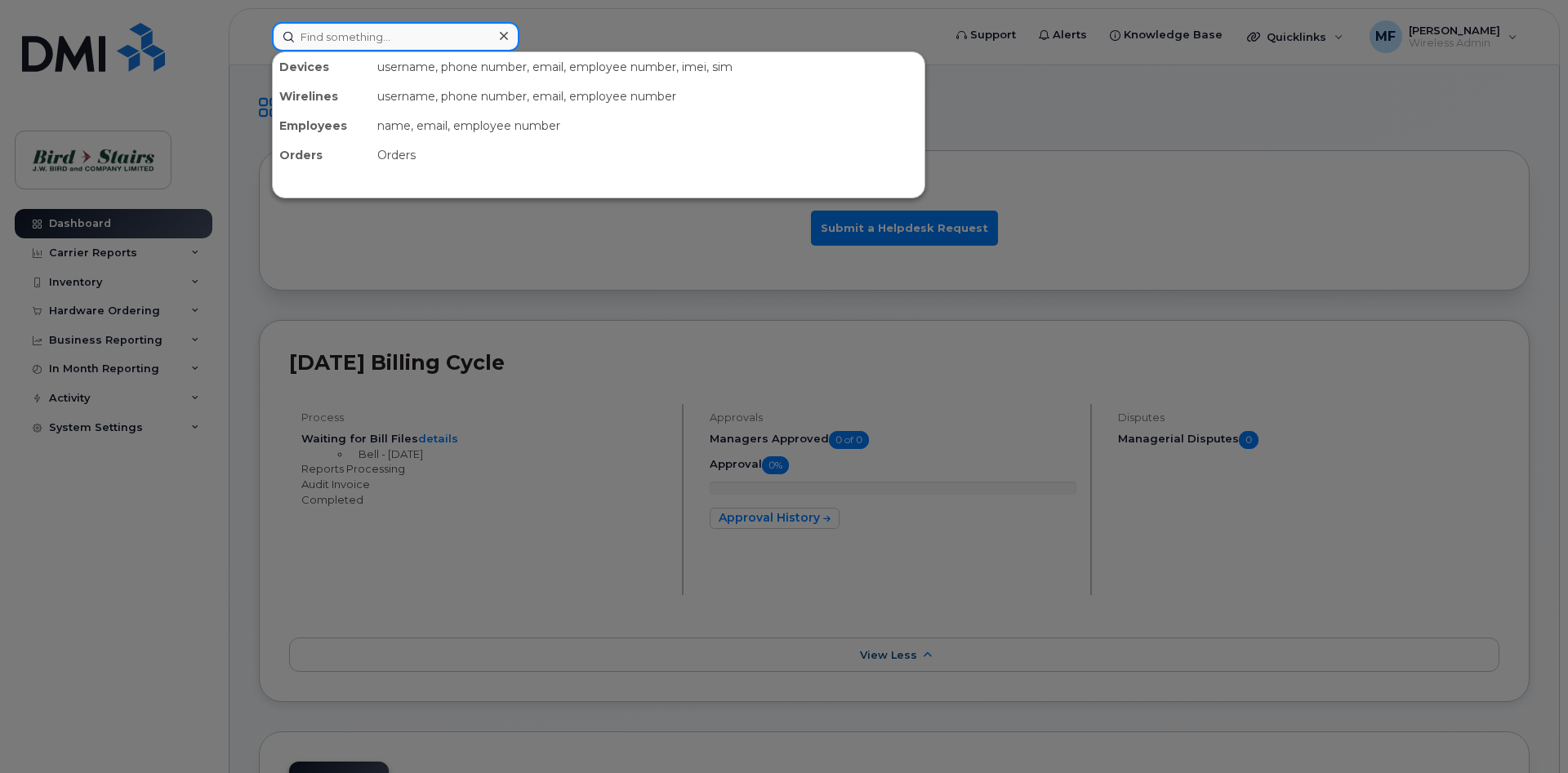
click at [315, 40] on input at bounding box center [395, 37] width 247 height 30
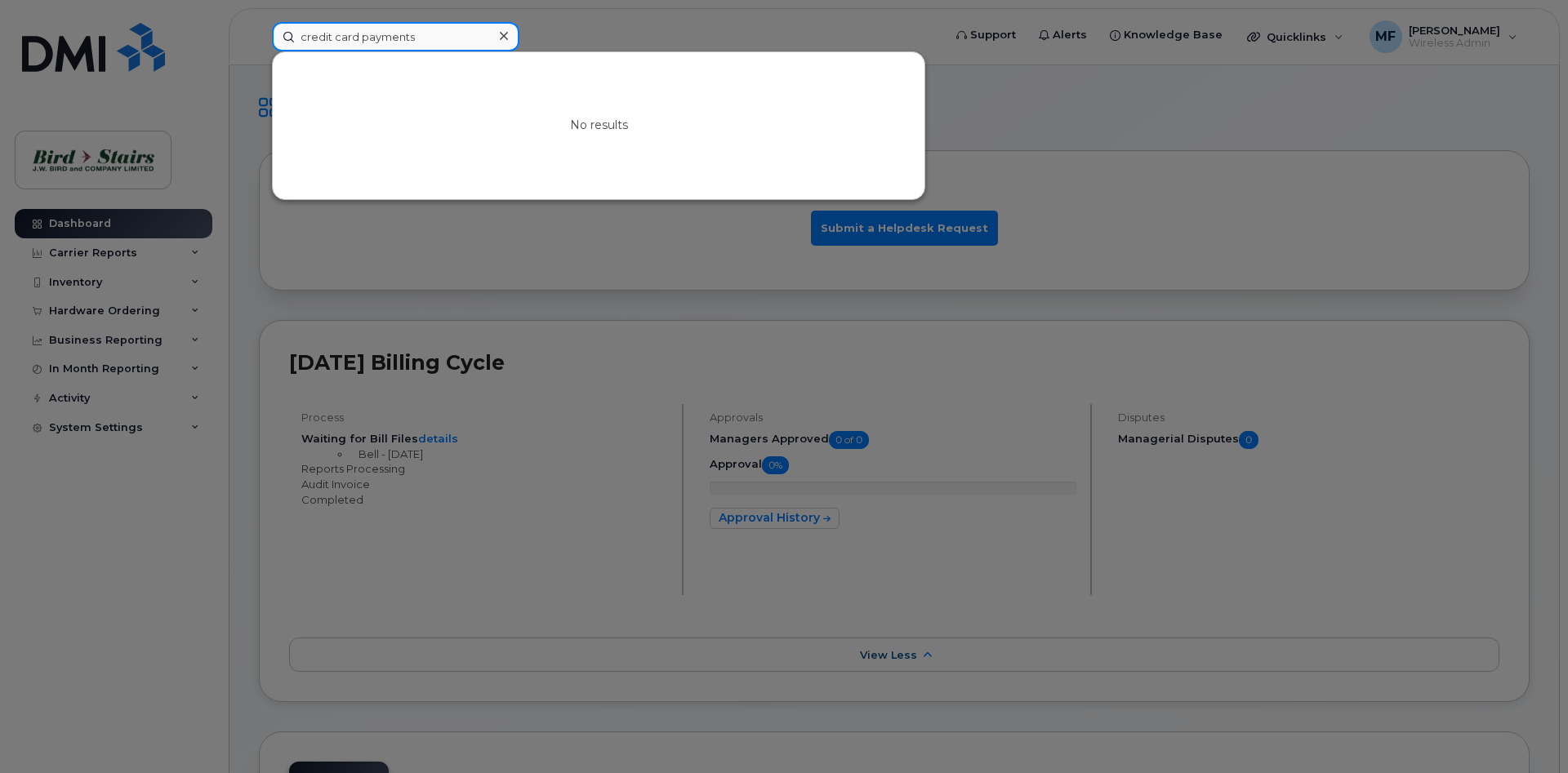
type input "credit card payments"
click at [504, 40] on icon at bounding box center [504, 36] width 8 height 13
